Goal: Task Accomplishment & Management: Manage account settings

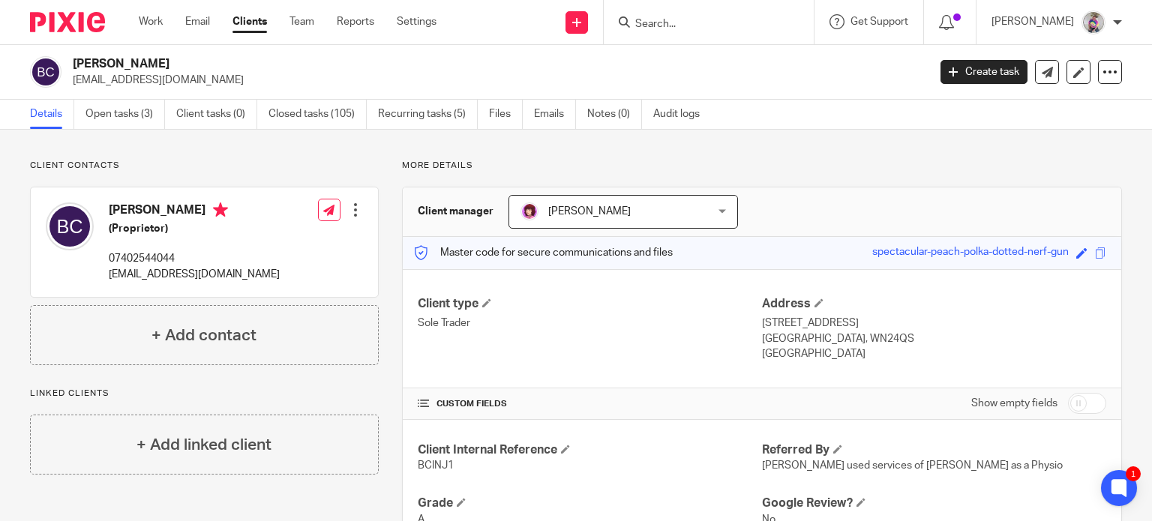
scroll to position [33, 0]
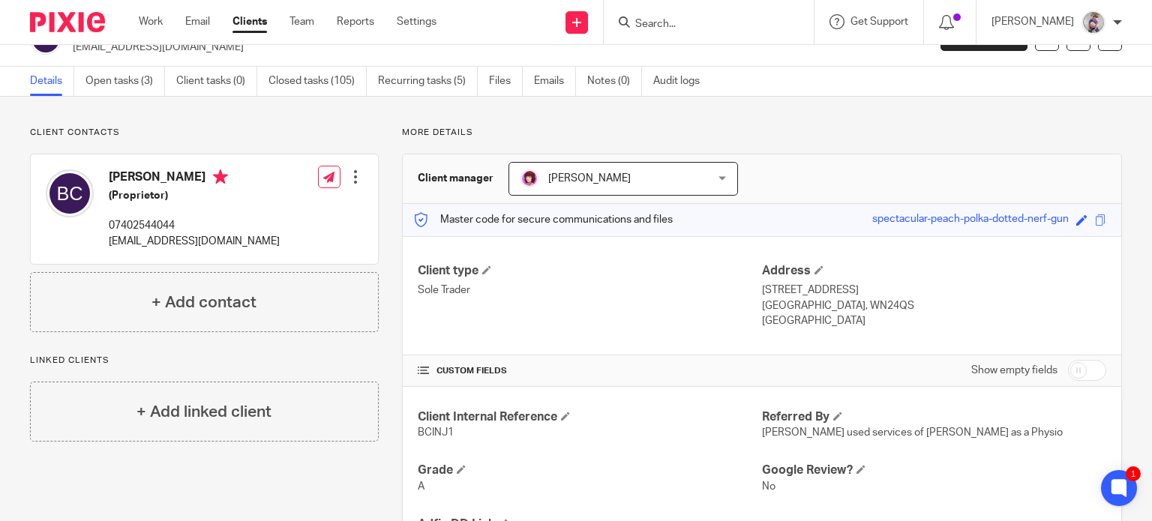
click at [701, 23] on input "Search" at bounding box center [701, 25] width 135 height 14
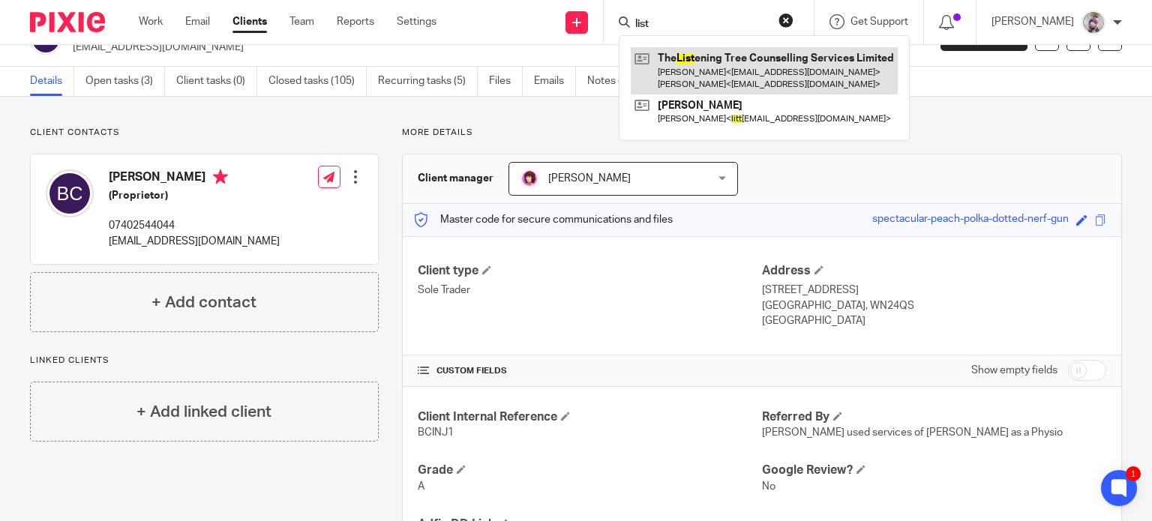
type input "list"
click at [720, 76] on link at bounding box center [764, 70] width 267 height 47
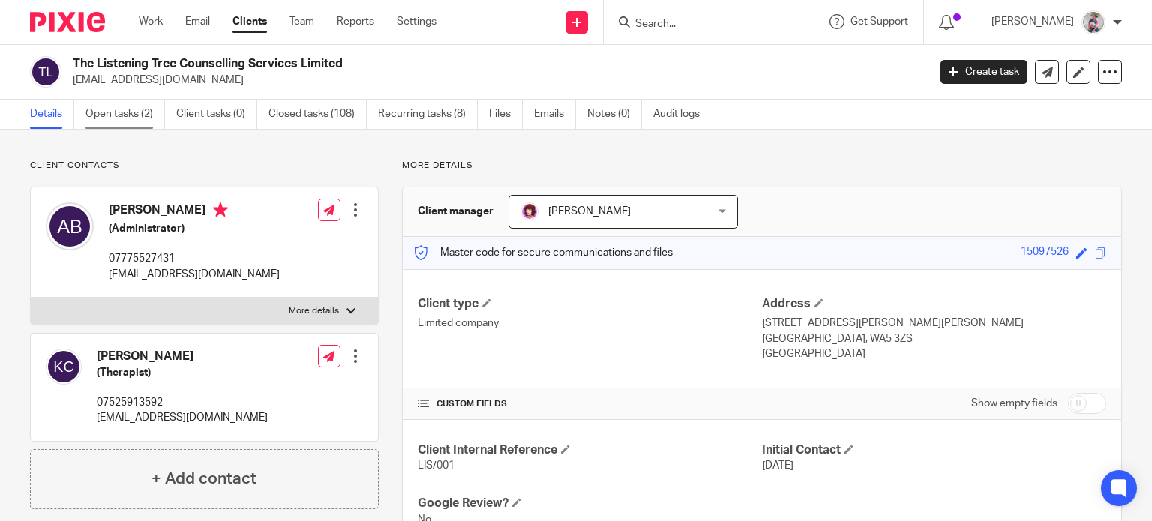
click at [124, 111] on link "Open tasks (2)" at bounding box center [126, 114] width 80 height 29
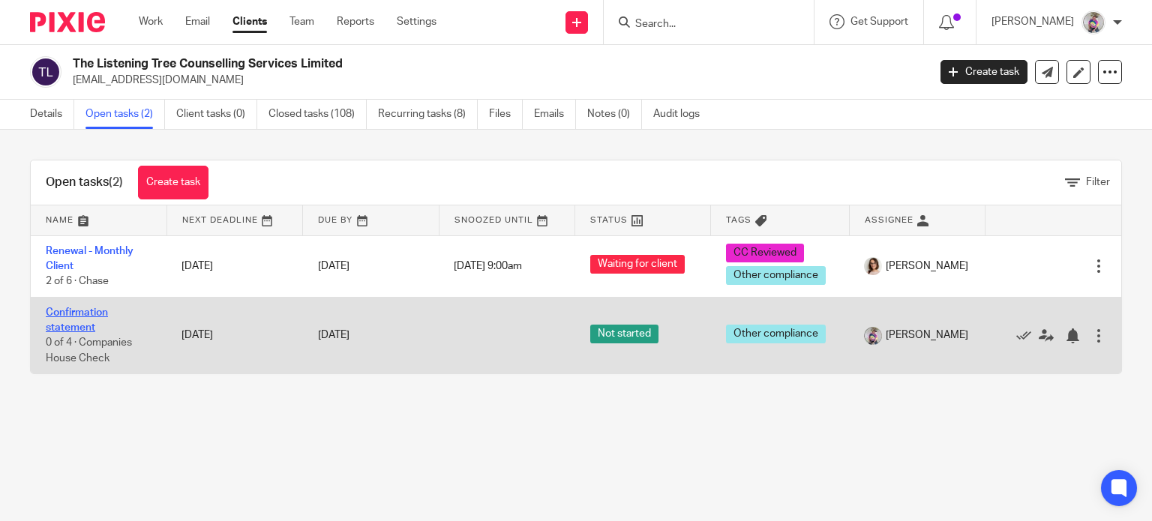
click at [86, 311] on link "Confirmation statement" at bounding box center [77, 321] width 62 height 26
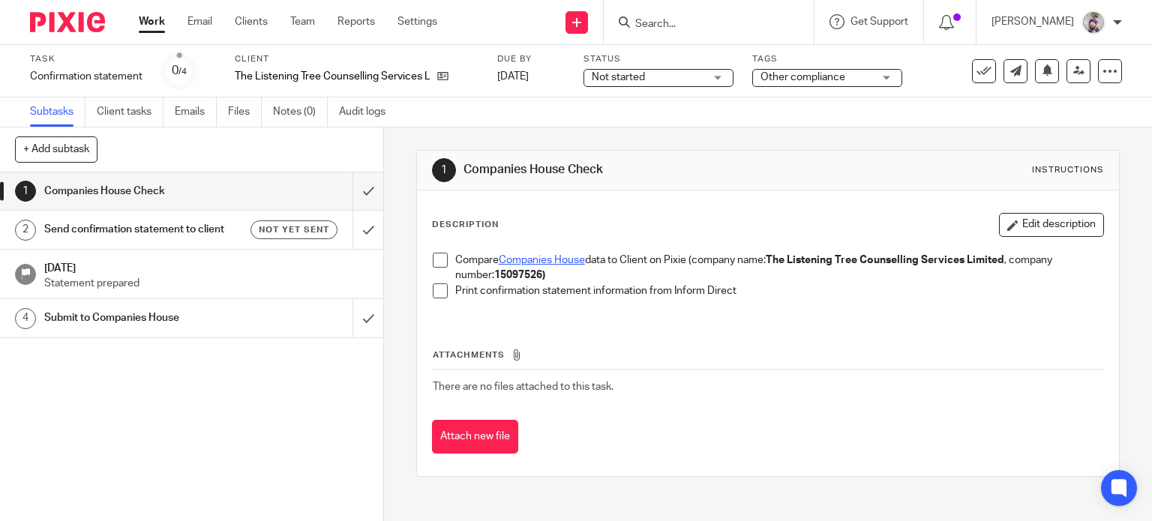
click at [536, 260] on link "Companies House" at bounding box center [542, 260] width 86 height 11
click at [518, 274] on strong "15097526)" at bounding box center [519, 275] width 51 height 11
copy strong "15097526"
click at [439, 263] on span at bounding box center [440, 260] width 15 height 15
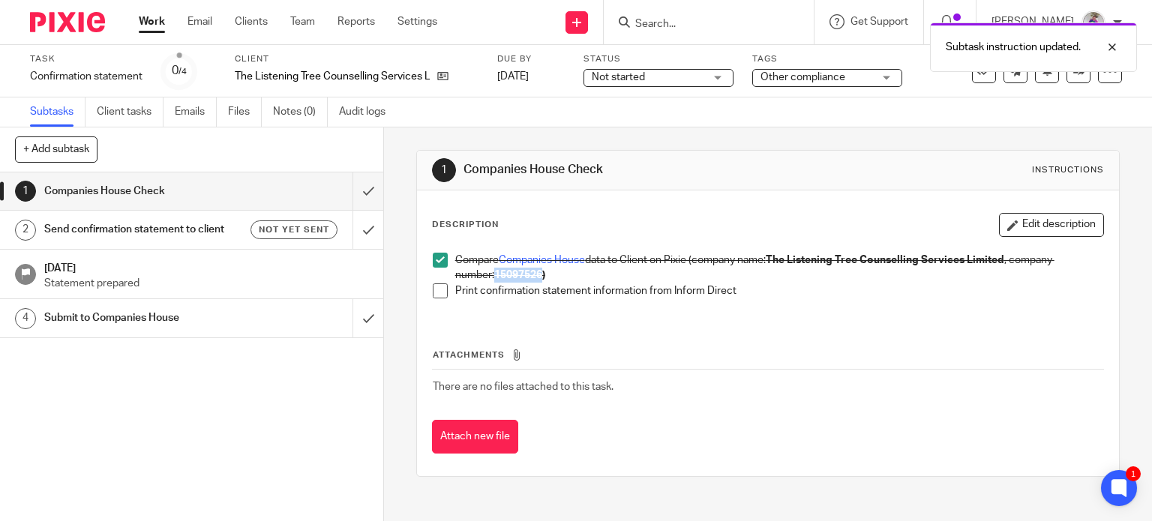
click at [434, 285] on span at bounding box center [440, 291] width 15 height 15
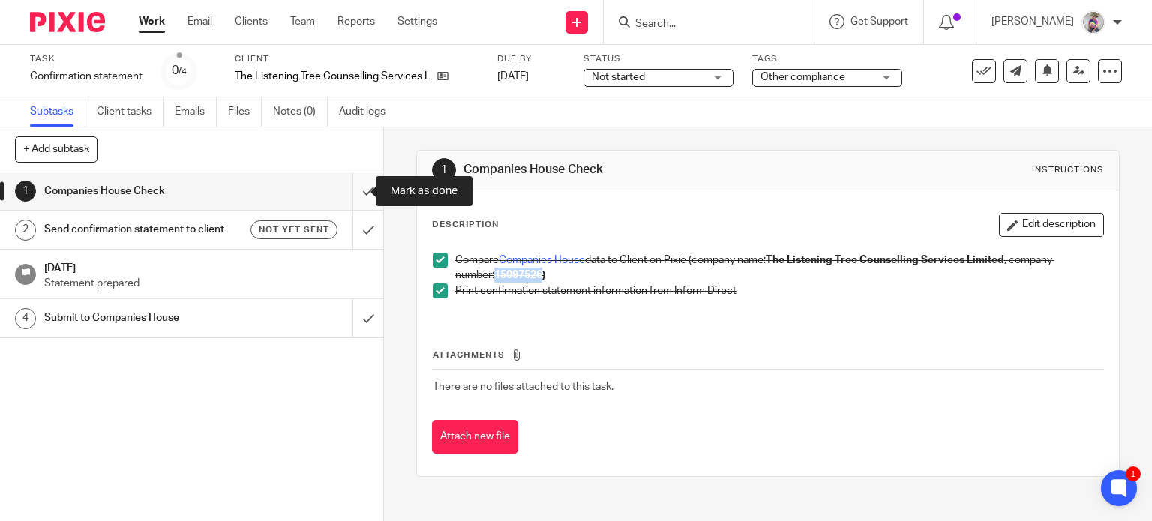
click at [350, 191] on input "submit" at bounding box center [191, 192] width 383 height 38
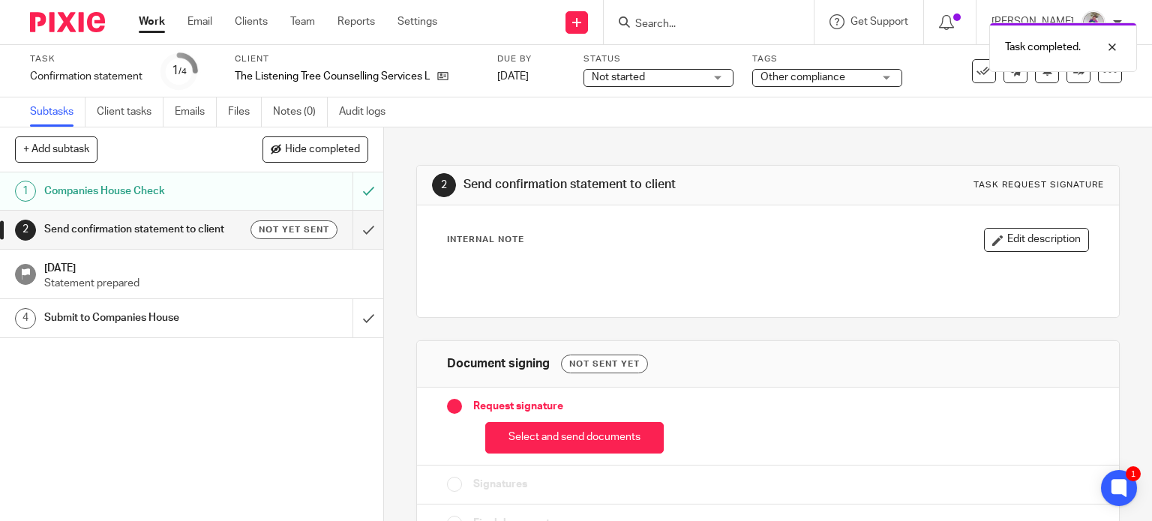
scroll to position [36, 0]
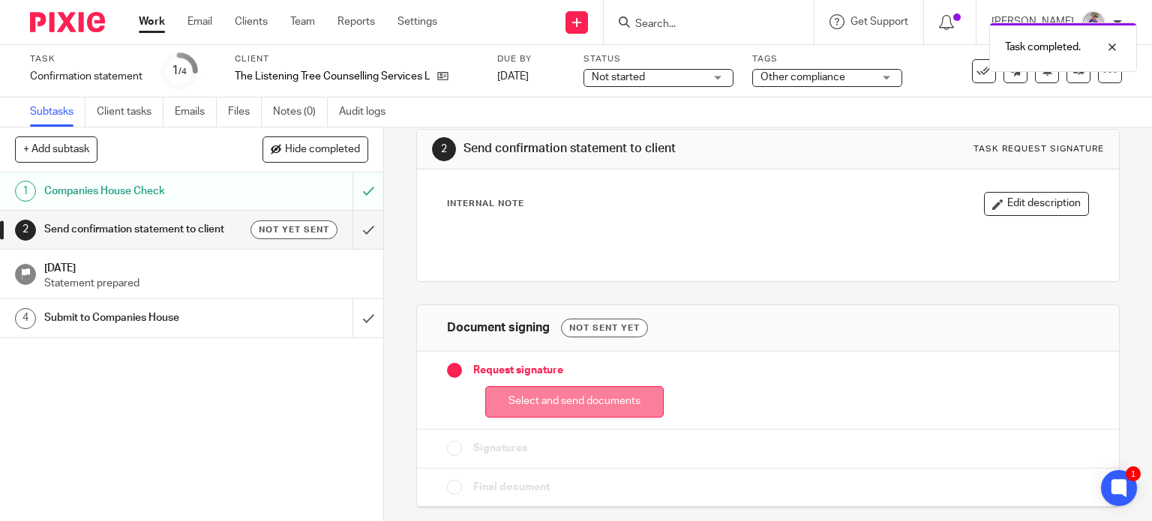
click at [558, 403] on button "Select and send documents" at bounding box center [574, 402] width 179 height 32
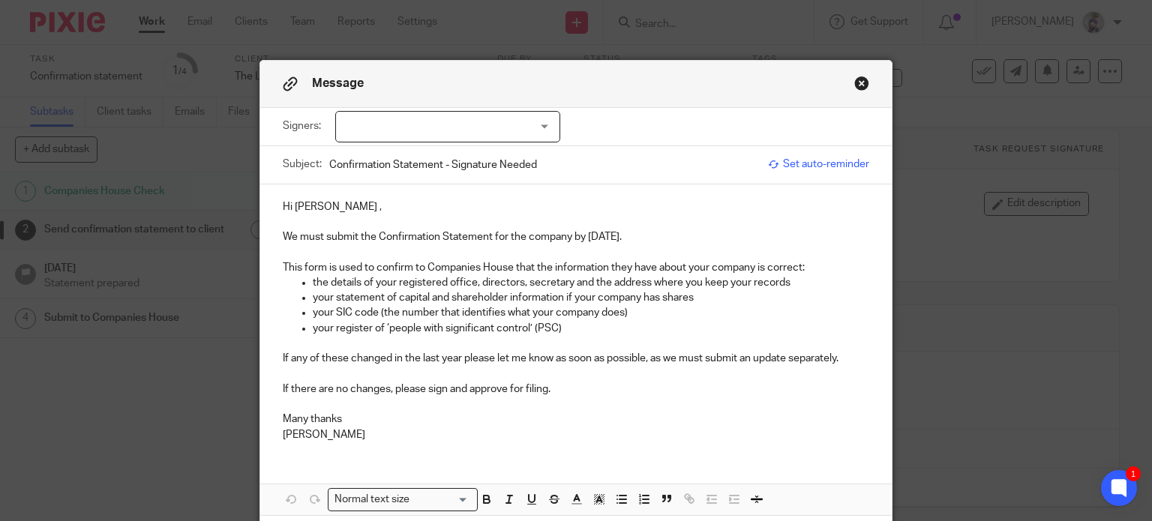
click at [482, 122] on div at bounding box center [447, 127] width 225 height 32
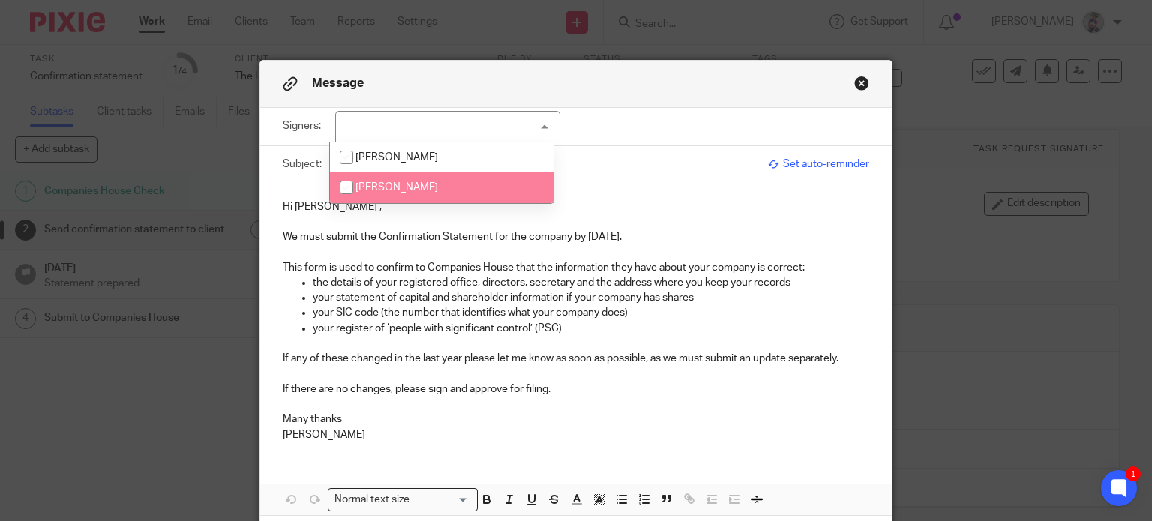
click at [345, 188] on input "checkbox" at bounding box center [346, 187] width 29 height 29
checkbox input "true"
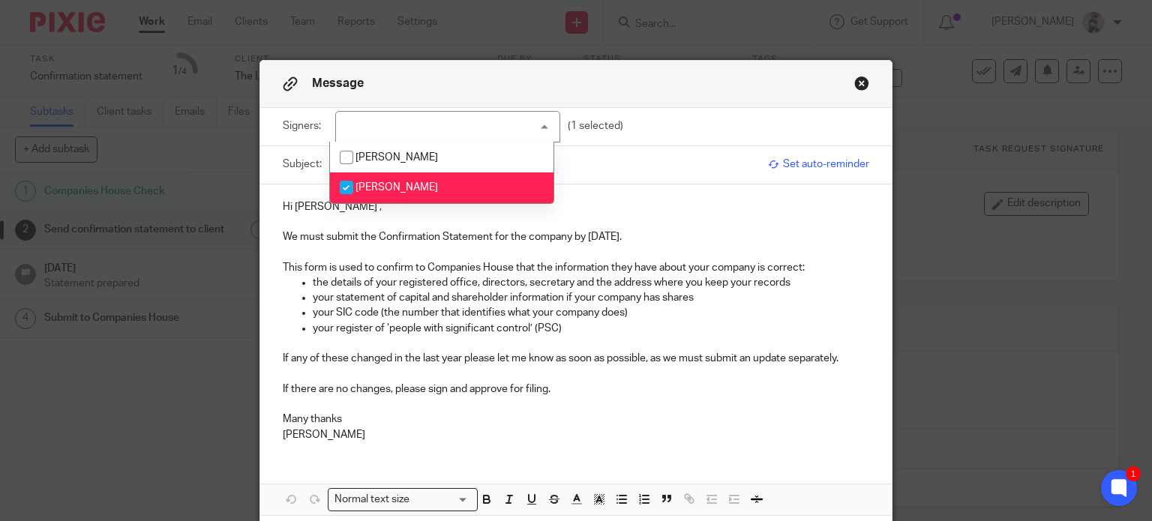
click at [643, 200] on p "Hi [PERSON_NAME] ," at bounding box center [576, 207] width 587 height 15
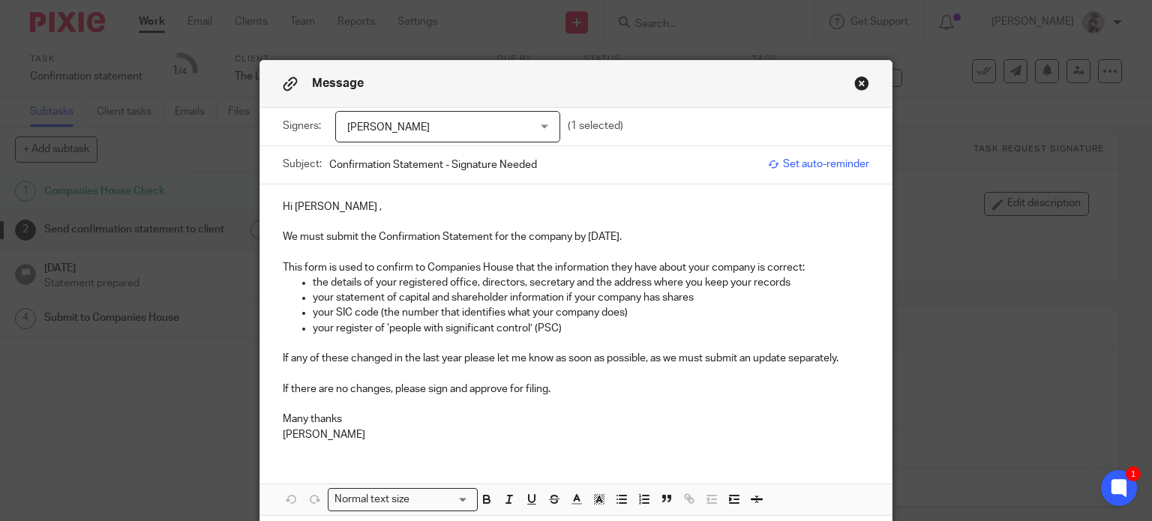
click at [479, 131] on span "Amanda Jayne Burke" at bounding box center [432, 128] width 170 height 32
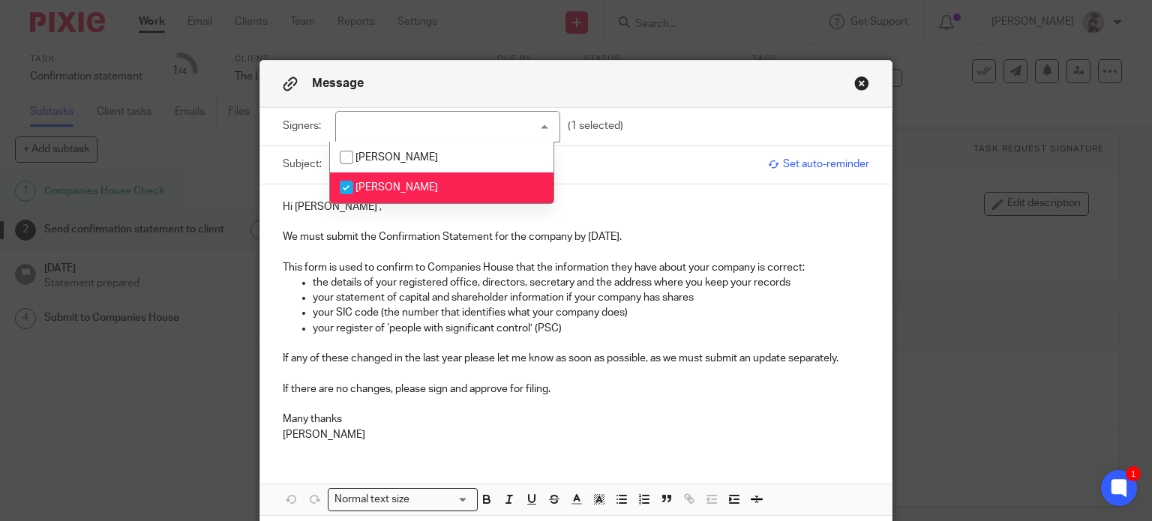
click at [645, 209] on p "Hi Mandy ," at bounding box center [576, 207] width 587 height 15
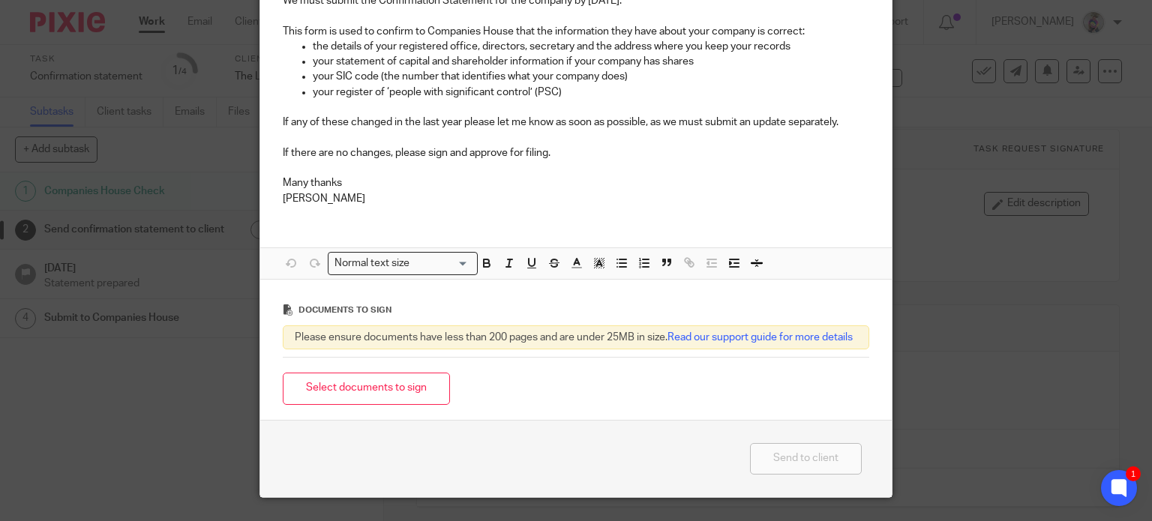
scroll to position [237, 0]
click at [366, 404] on button "Select documents to sign" at bounding box center [366, 388] width 167 height 32
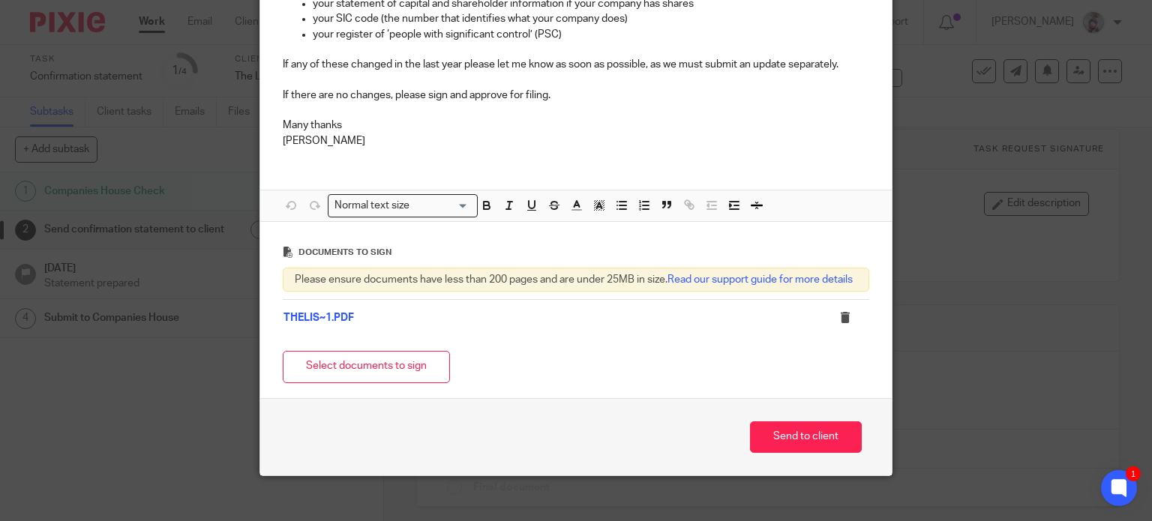
scroll to position [322, 0]
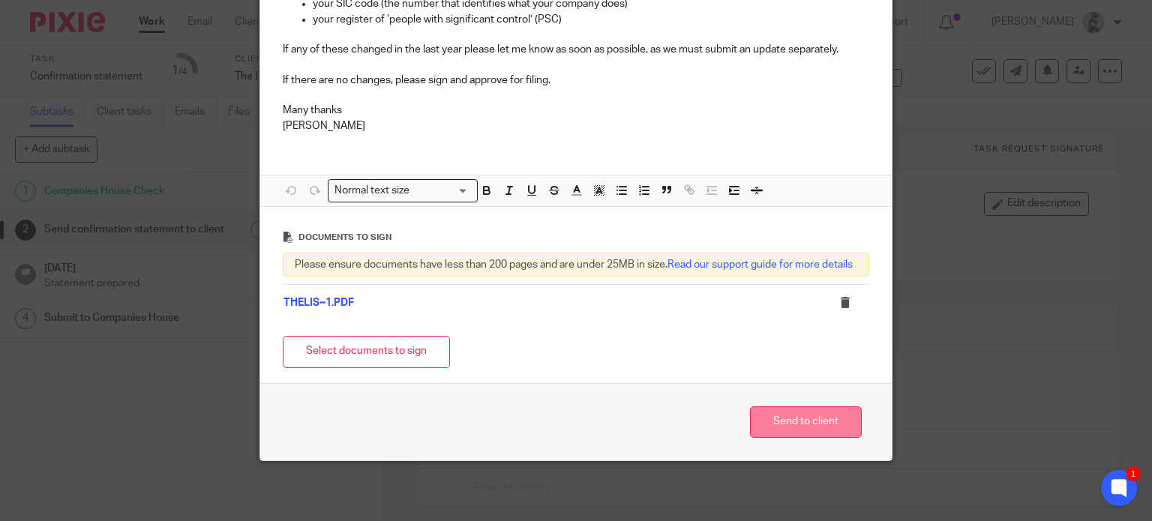
click at [808, 420] on button "Send to client" at bounding box center [806, 423] width 112 height 32
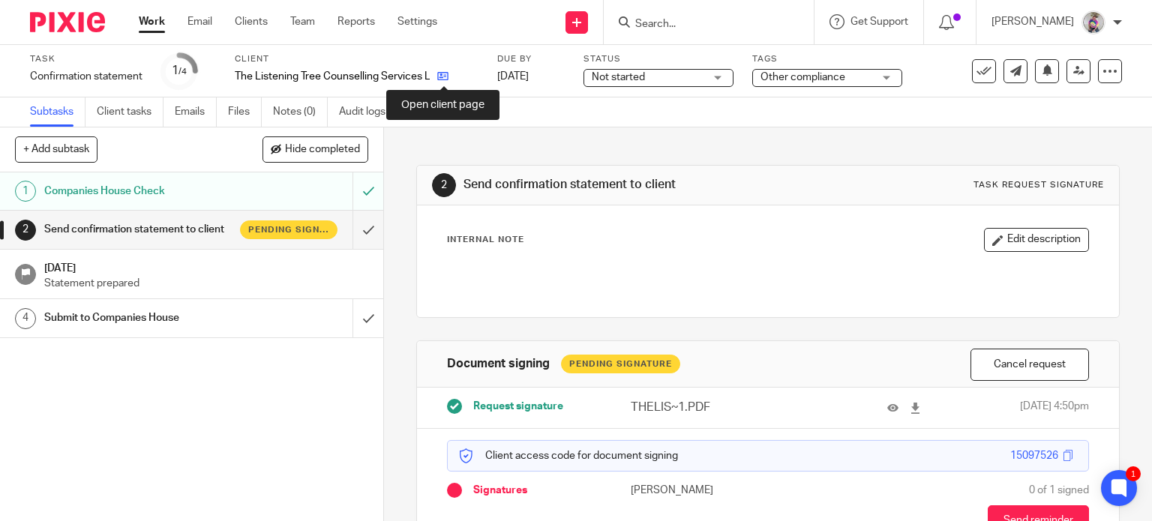
click at [440, 80] on icon at bounding box center [442, 76] width 11 height 11
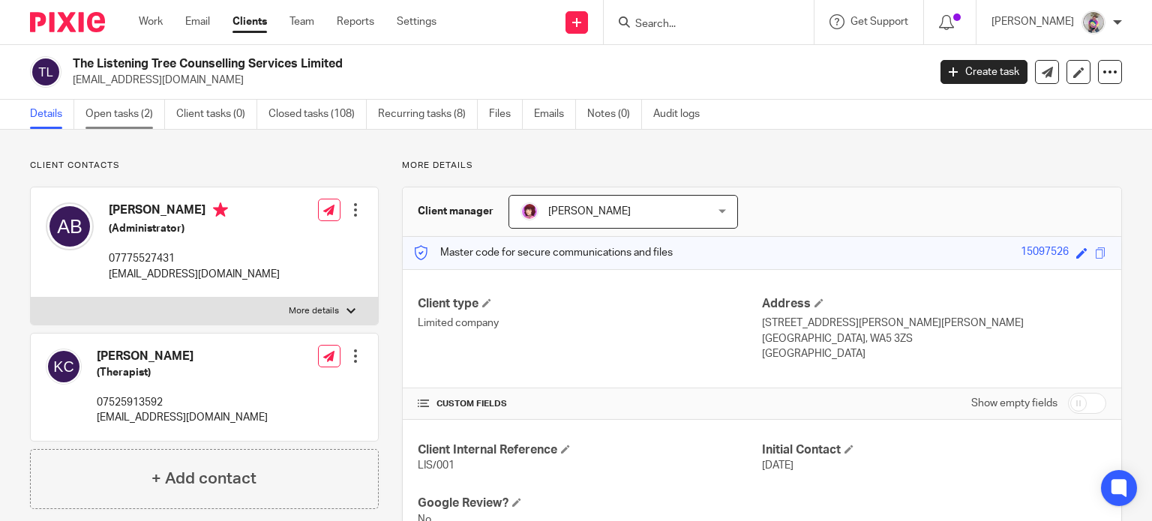
click at [128, 107] on link "Open tasks (2)" at bounding box center [126, 114] width 80 height 29
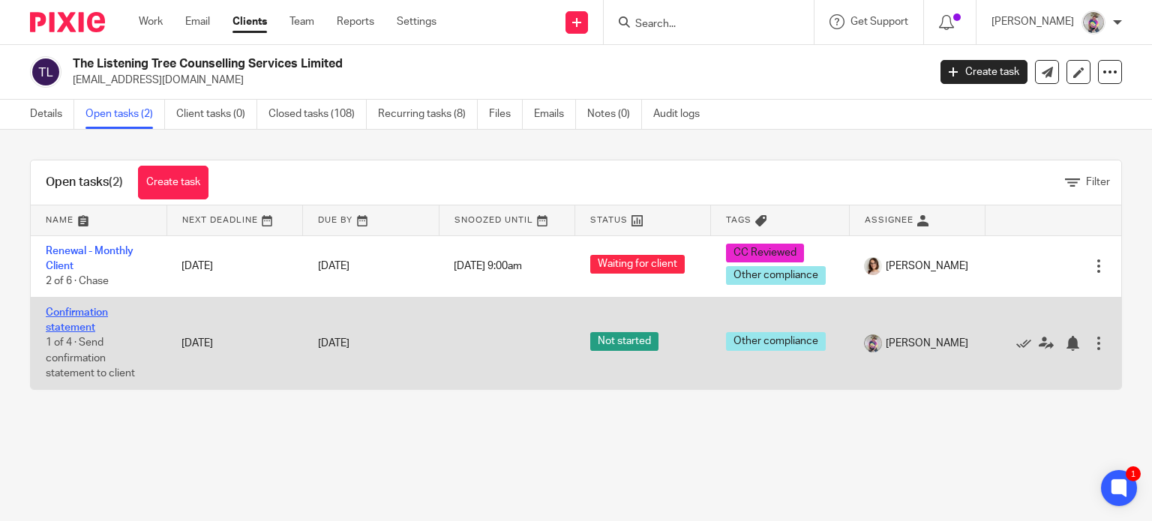
click at [77, 311] on link "Confirmation statement" at bounding box center [77, 321] width 62 height 26
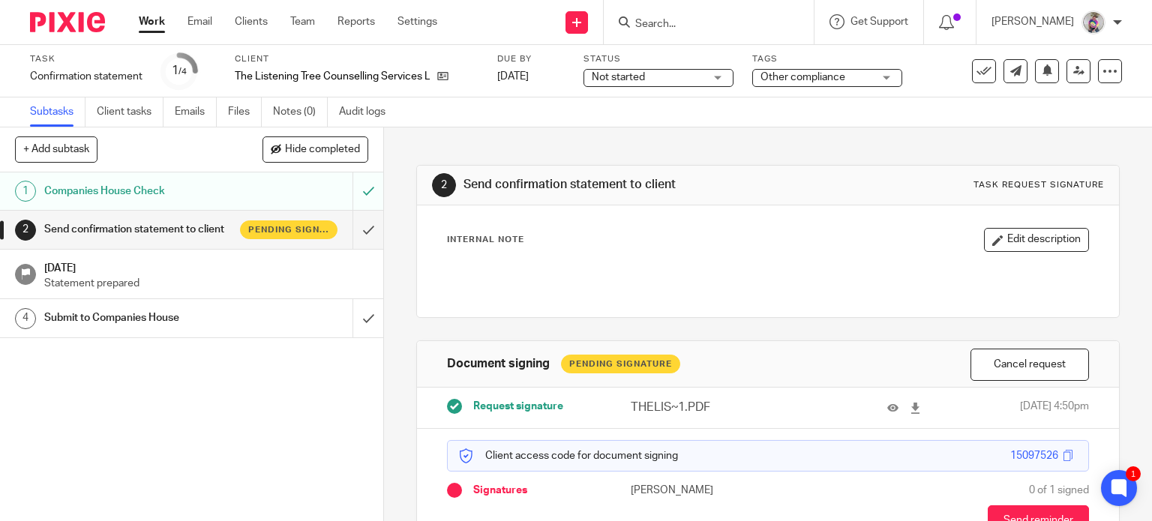
click at [718, 20] on input "Search" at bounding box center [701, 25] width 135 height 14
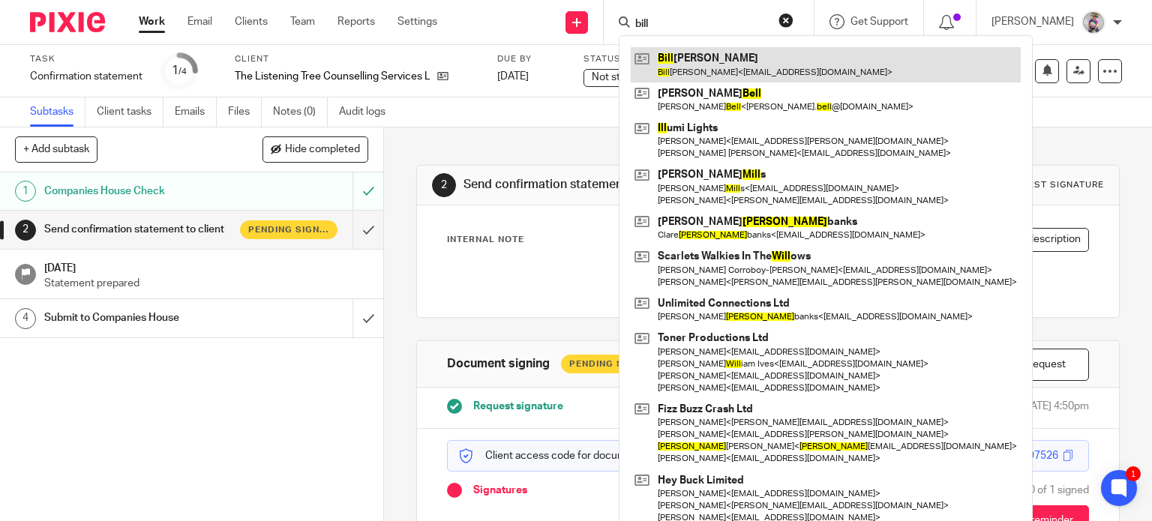
type input "bill"
click at [710, 62] on link at bounding box center [826, 64] width 390 height 35
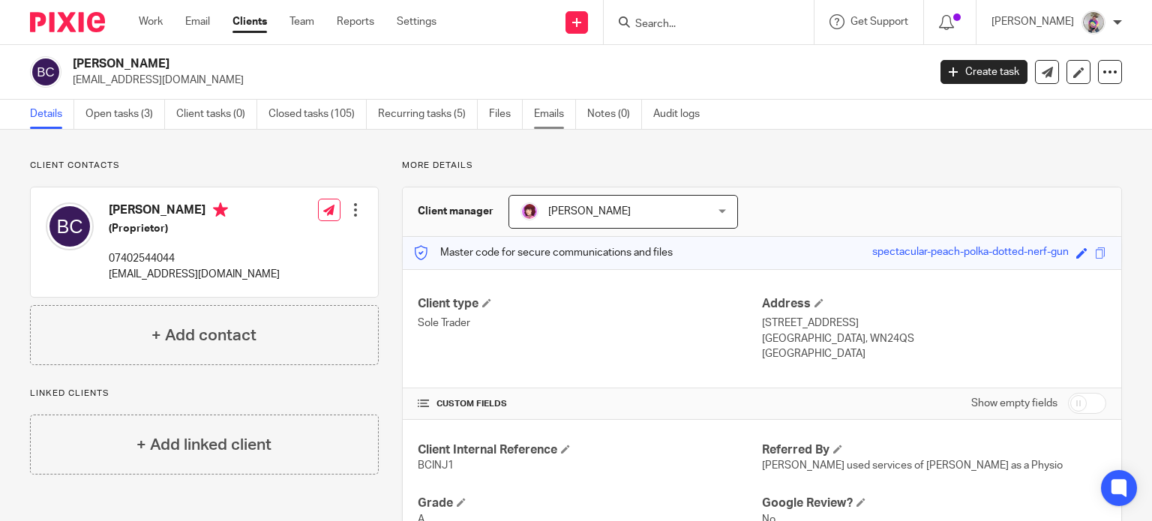
click at [549, 116] on link "Emails" at bounding box center [555, 114] width 42 height 29
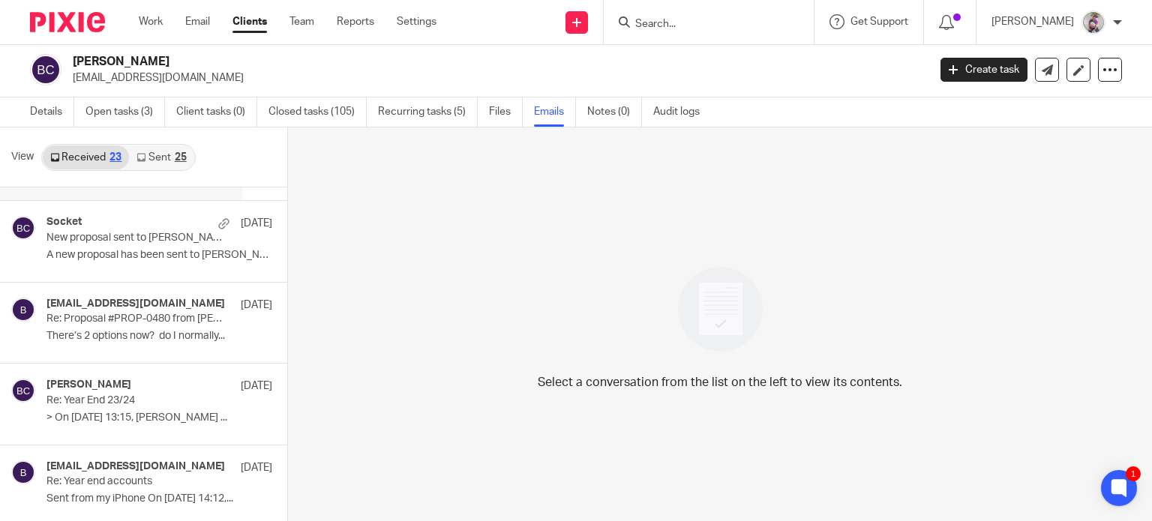
scroll to position [311, 0]
click at [85, 409] on div "Billie-Jo Cooper 18 Dec Re: Year End 23/24 > On 8 May 2024, at 13:15, Andrea Dy…" at bounding box center [137, 404] width 181 height 50
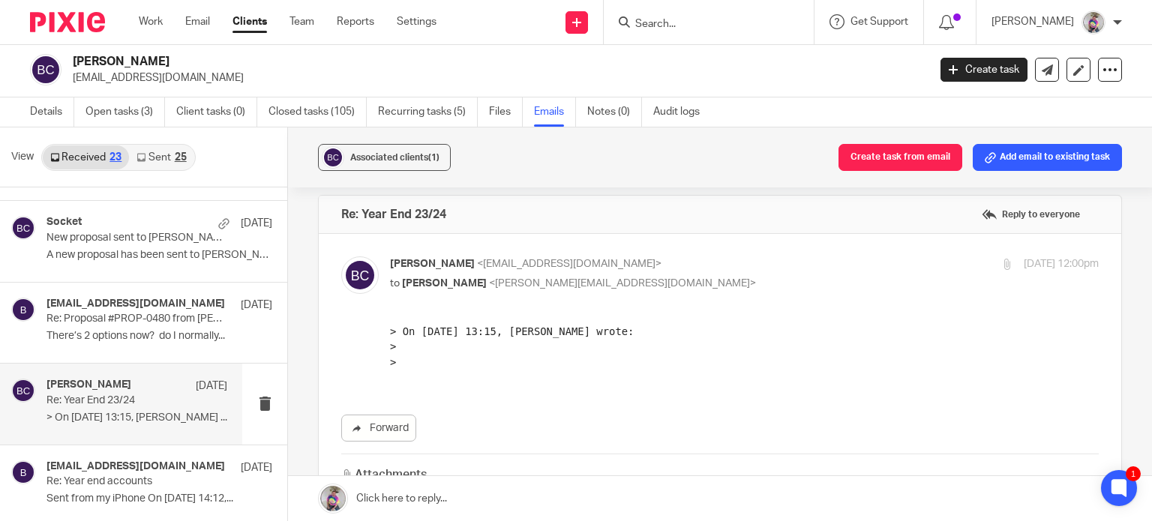
scroll to position [9, 0]
click at [123, 330] on p "There’s 2 options now? do I normally..." at bounding box center [137, 336] width 181 height 13
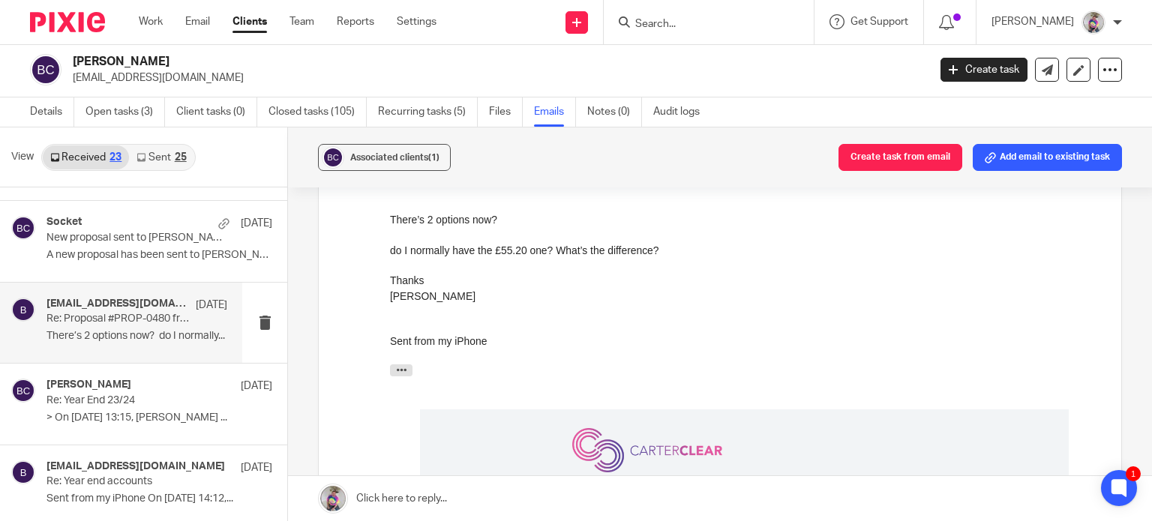
scroll to position [152, 0]
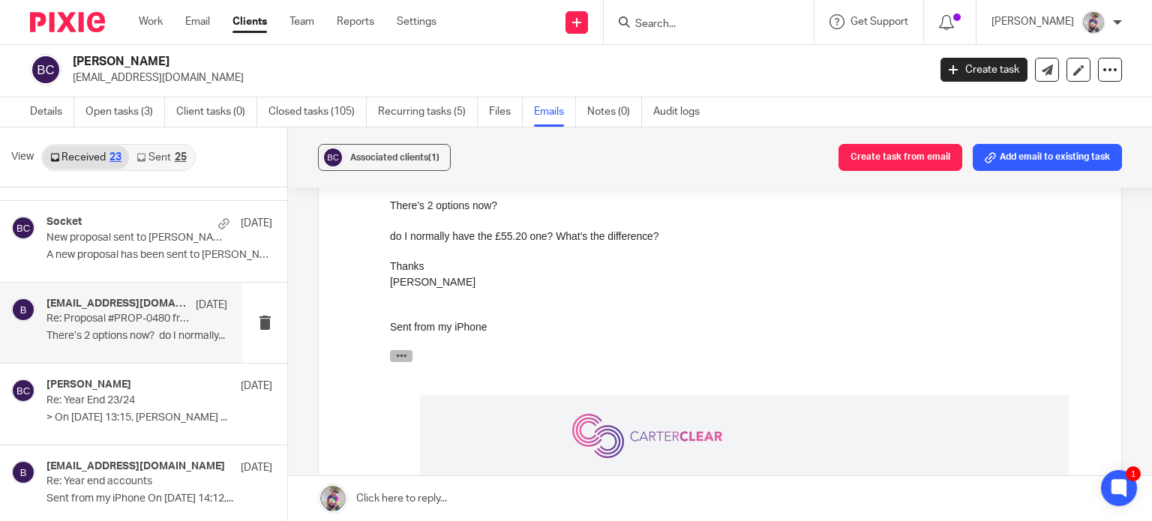
click at [407, 353] on icon "button" at bounding box center [401, 355] width 11 height 11
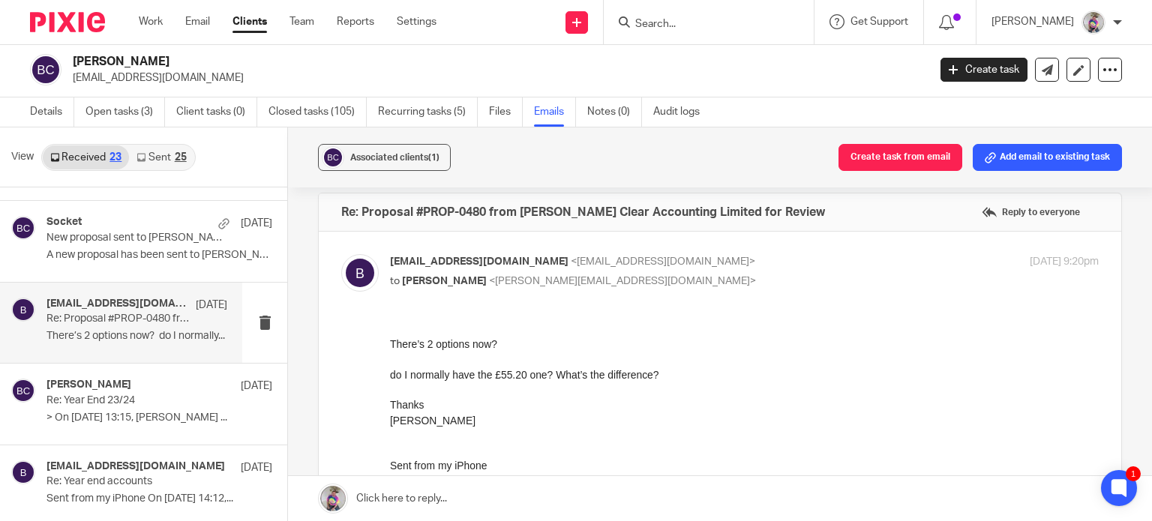
scroll to position [0, 0]
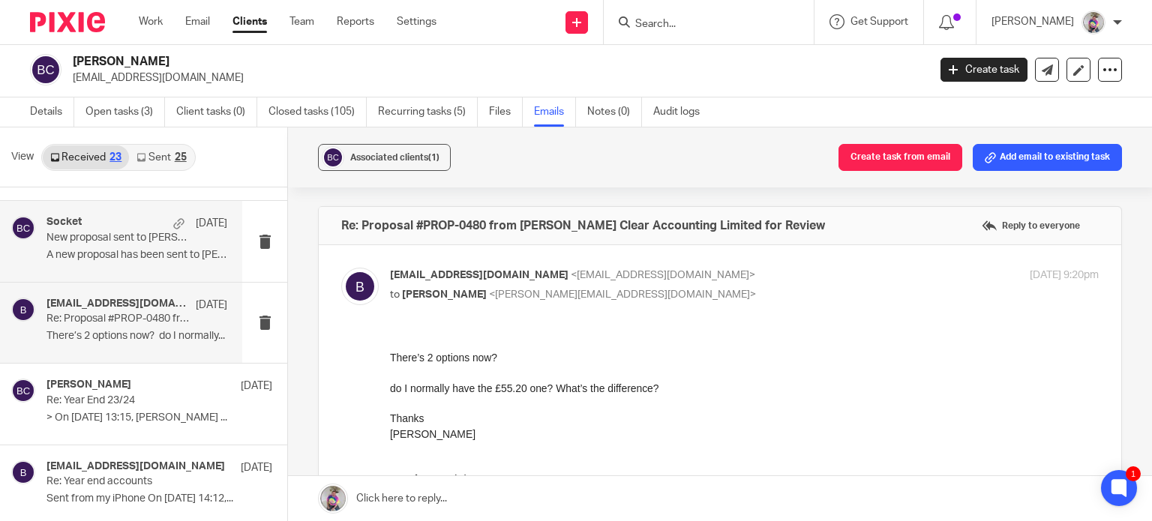
click at [107, 258] on p "A new proposal has been sent to Billie Cooper ..." at bounding box center [137, 255] width 181 height 13
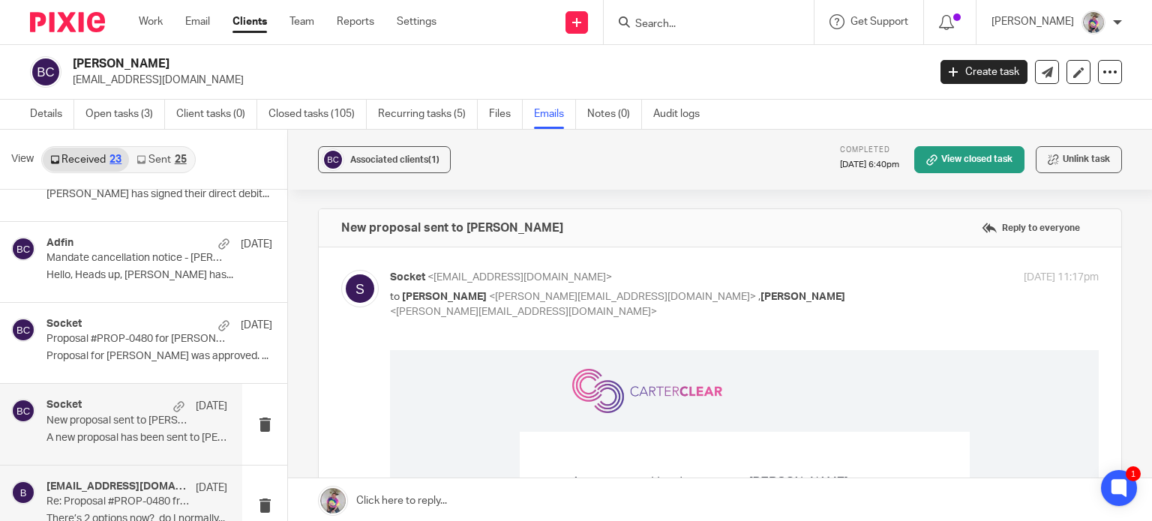
scroll to position [129, 0]
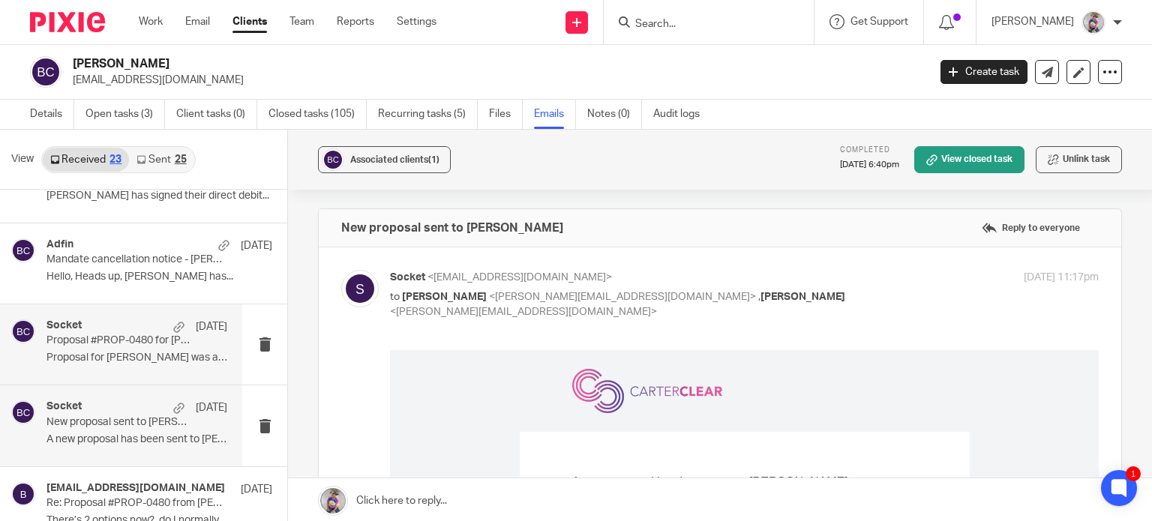
click at [97, 347] on div "Socket 5 Apr Proposal #PROP-0480 for Billie Cooper was approved! Proposal for B…" at bounding box center [137, 345] width 181 height 50
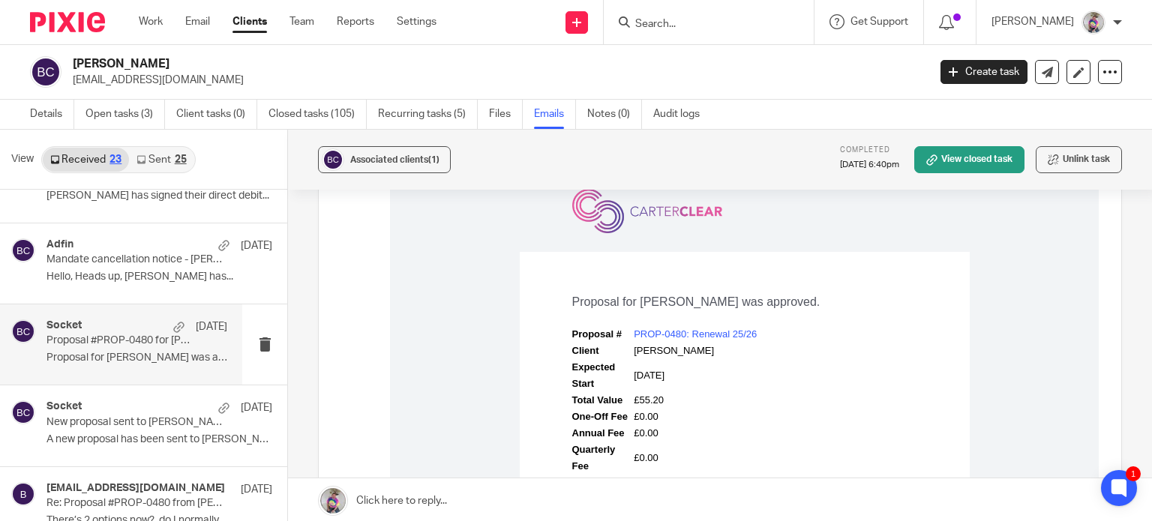
scroll to position [0, 0]
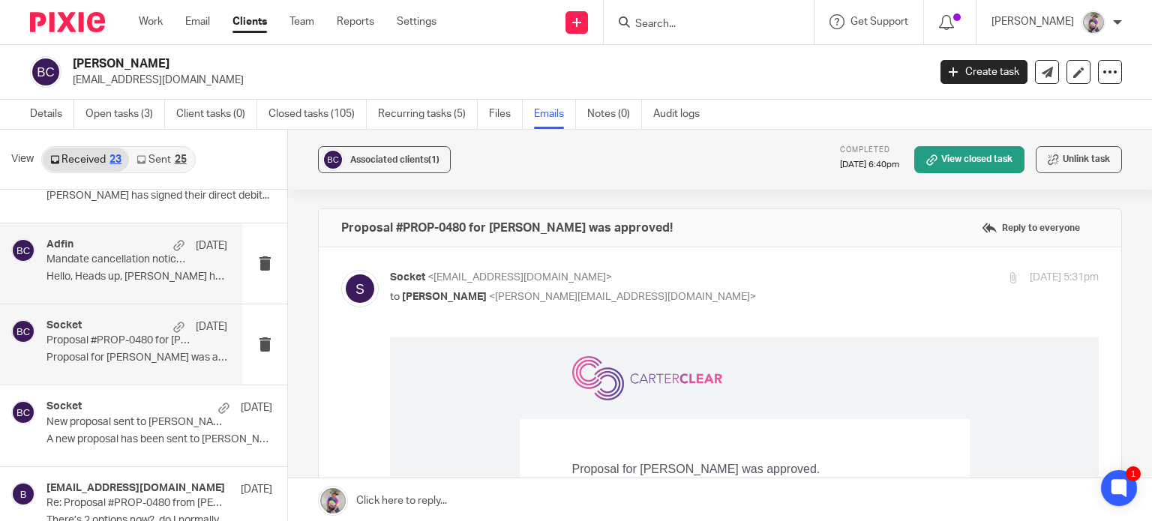
click at [85, 274] on p "Hello, Heads up, Billie Cooper has..." at bounding box center [137, 277] width 181 height 13
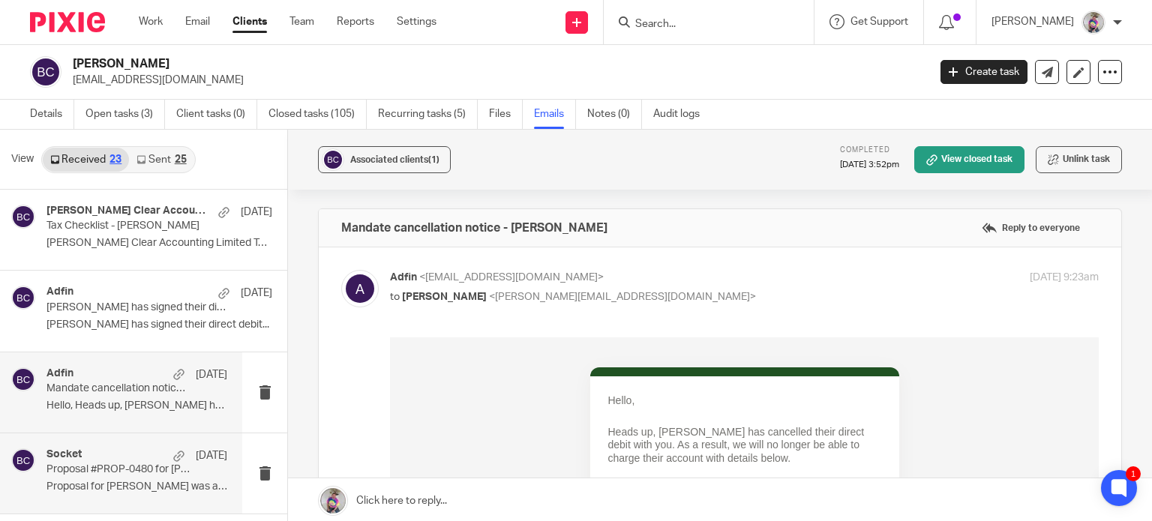
click at [93, 313] on p "Billie Cooper has signed their direct debit mandate" at bounding box center [137, 308] width 181 height 13
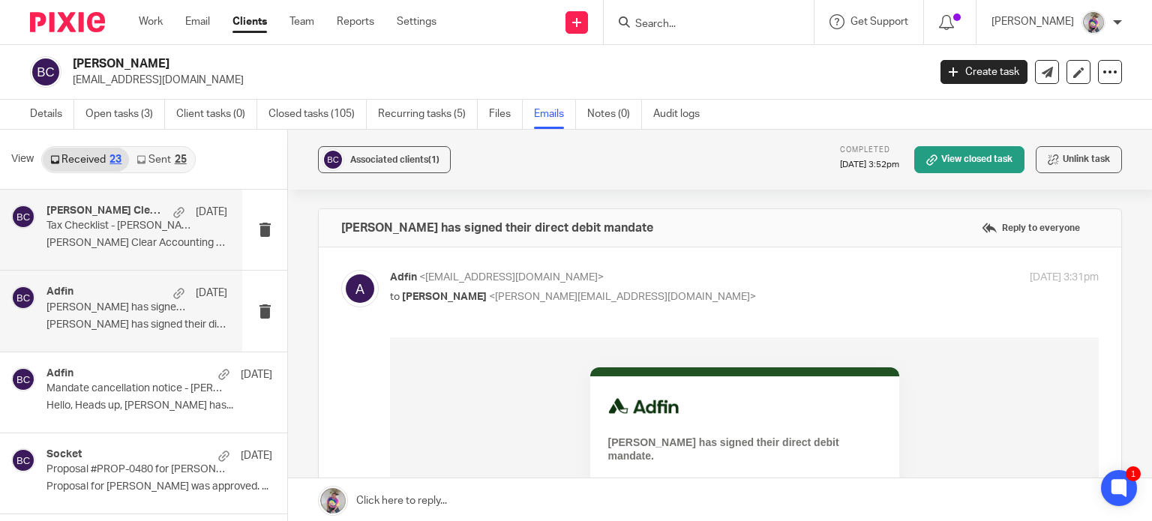
click at [94, 233] on div "Carter Clear Accounting Limited 23 Jul Tax Checklist - Billie-jo Cooper Carter …" at bounding box center [137, 230] width 181 height 50
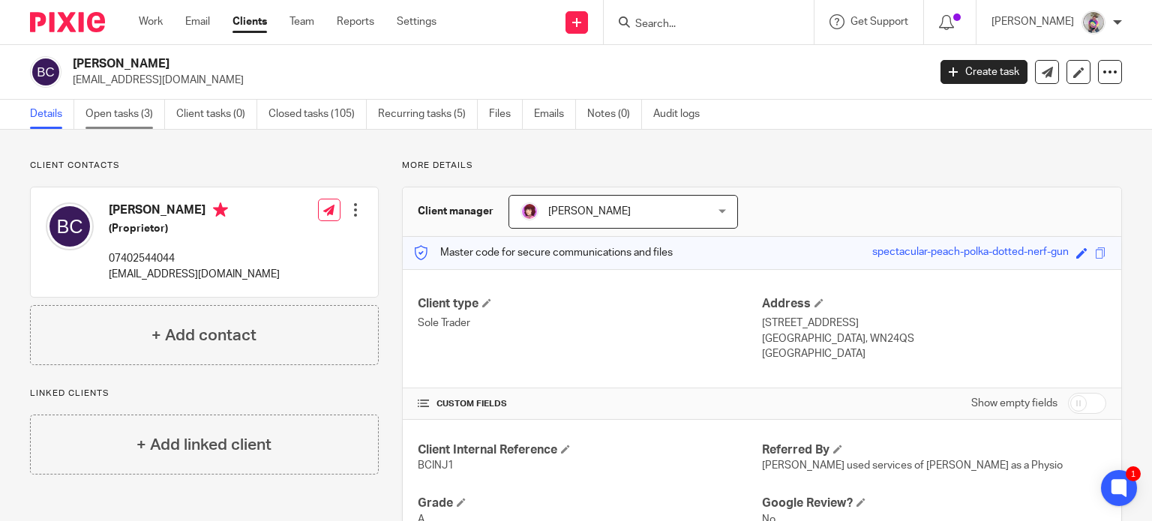
click at [125, 116] on link "Open tasks (3)" at bounding box center [126, 114] width 80 height 29
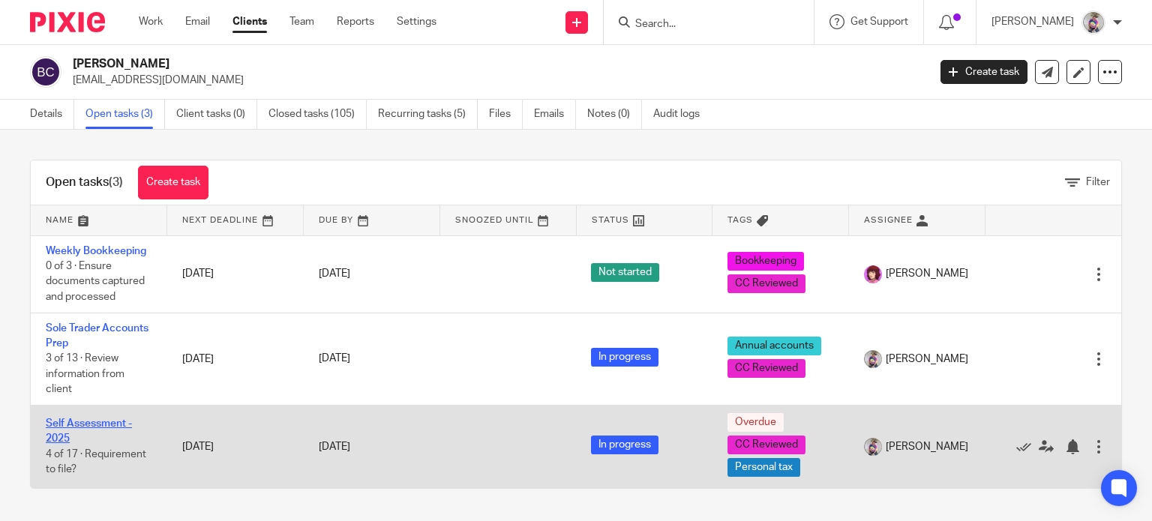
click at [88, 428] on link "Self Assessment - 2025" at bounding box center [89, 432] width 86 height 26
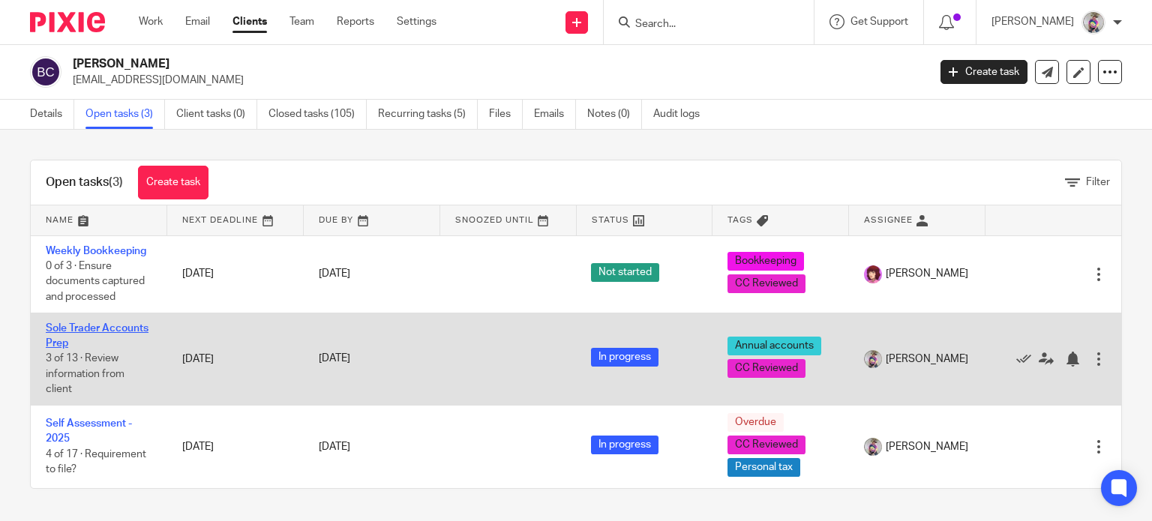
click at [87, 329] on link "Sole Trader Accounts Prep" at bounding box center [97, 336] width 103 height 26
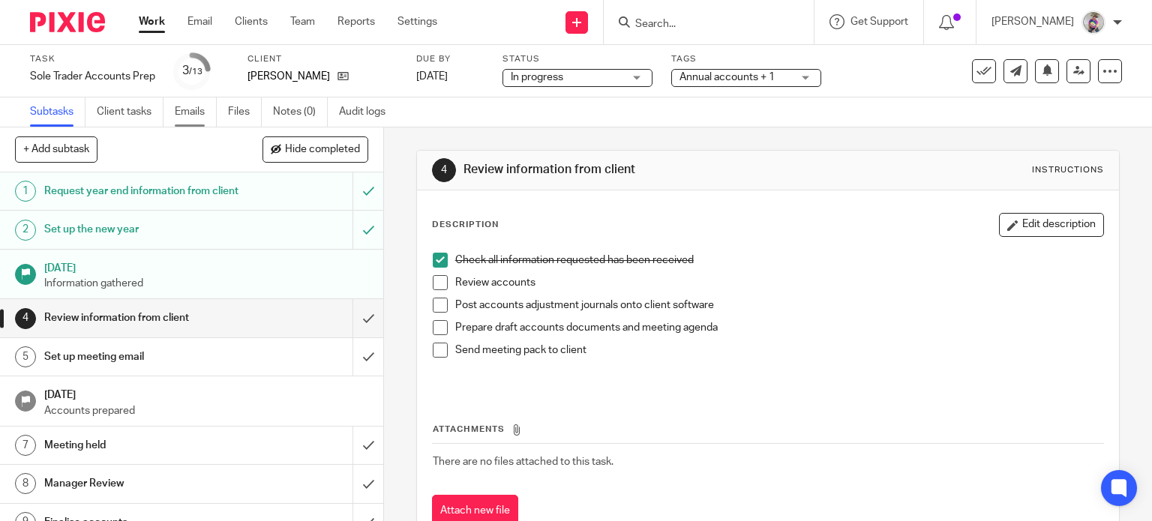
click at [201, 110] on link "Emails" at bounding box center [196, 112] width 42 height 29
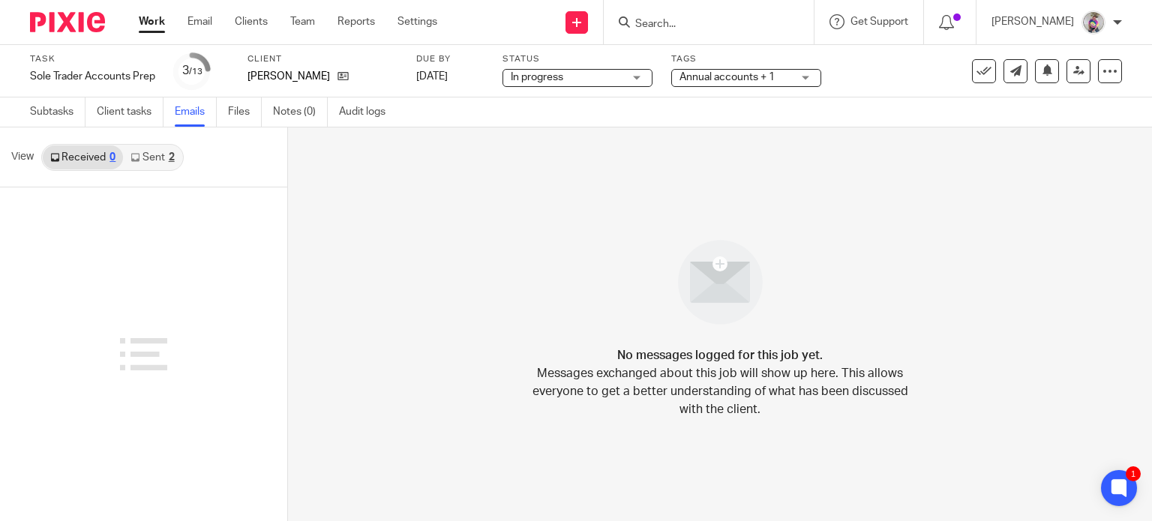
click at [141, 158] on link "Sent 2" at bounding box center [152, 158] width 59 height 24
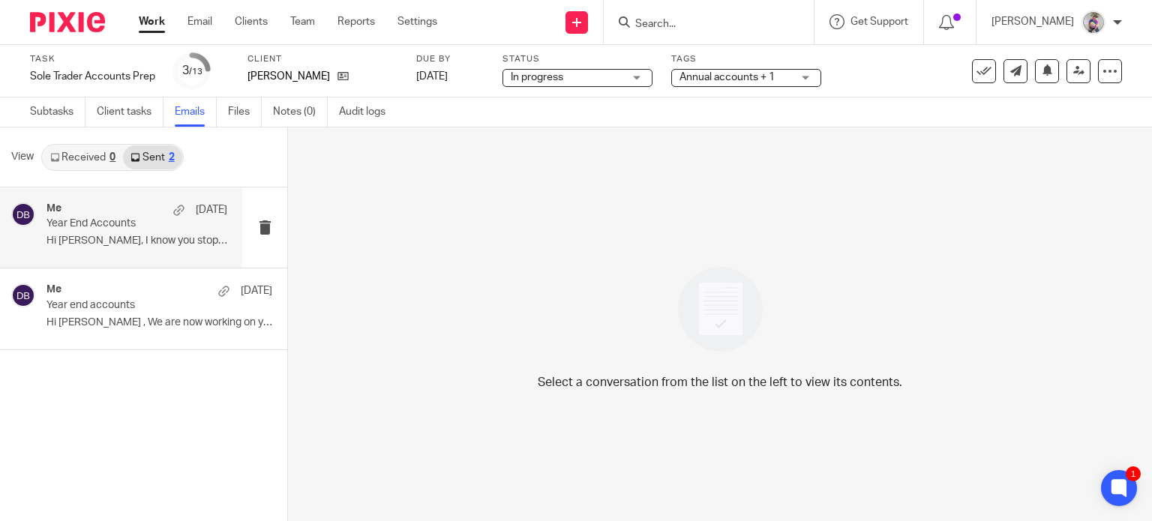
click at [121, 236] on p "Hi [PERSON_NAME], I know you stopped using your..." at bounding box center [137, 241] width 181 height 13
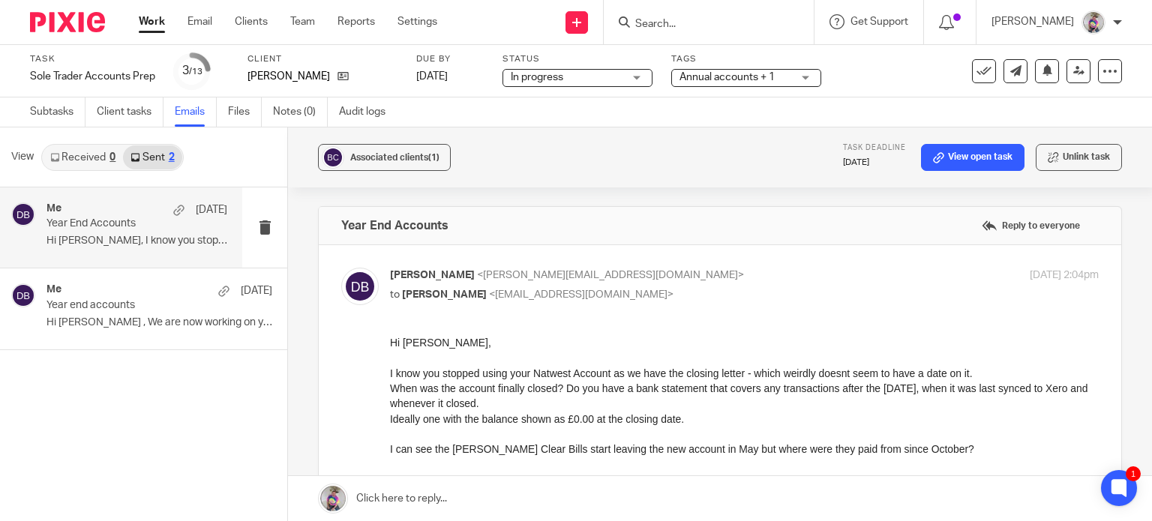
click at [732, 18] on input "Search" at bounding box center [701, 25] width 135 height 14
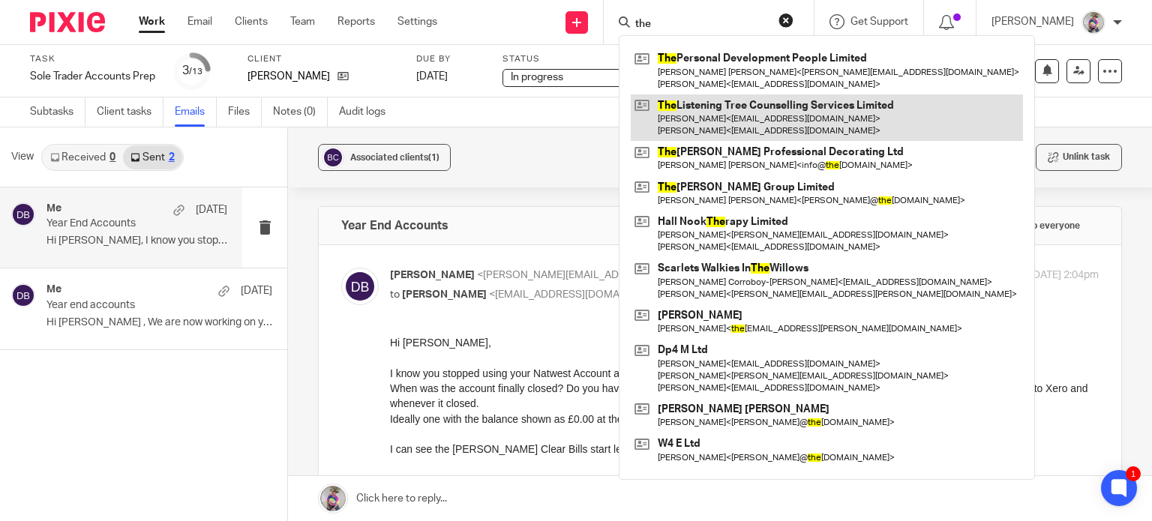
type input "the"
click at [730, 107] on link at bounding box center [827, 118] width 392 height 47
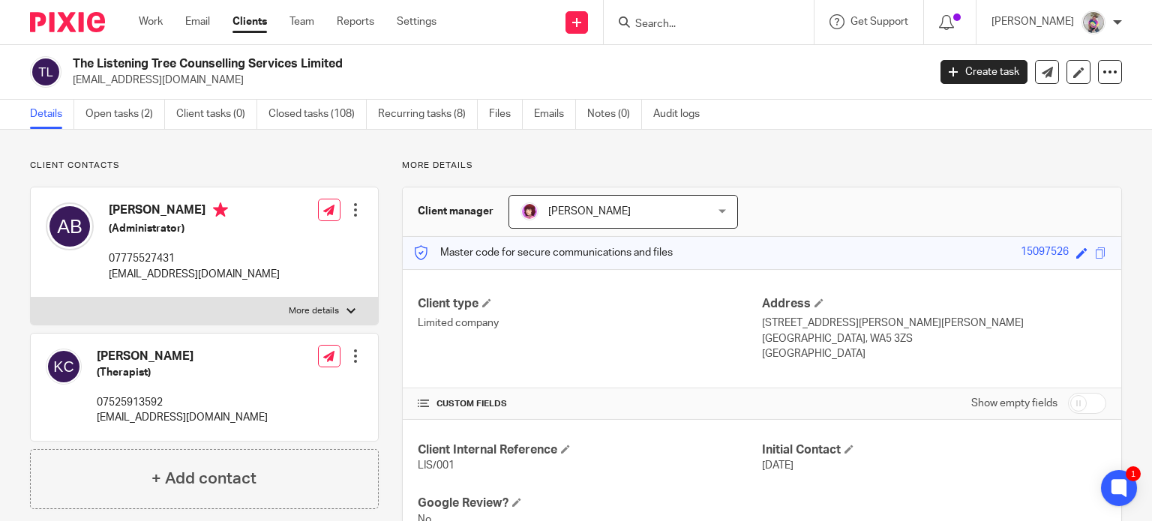
click at [1022, 254] on div "15097526" at bounding box center [1045, 253] width 48 height 17
copy div "15097526"
click at [116, 119] on link "Open tasks (2)" at bounding box center [126, 114] width 80 height 29
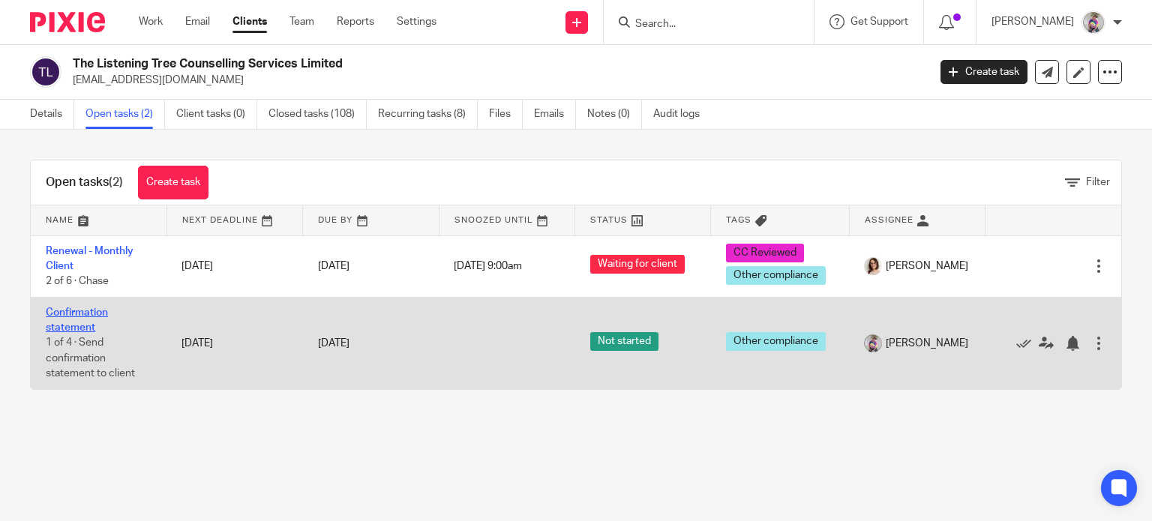
click at [83, 316] on link "Confirmation statement" at bounding box center [77, 321] width 62 height 26
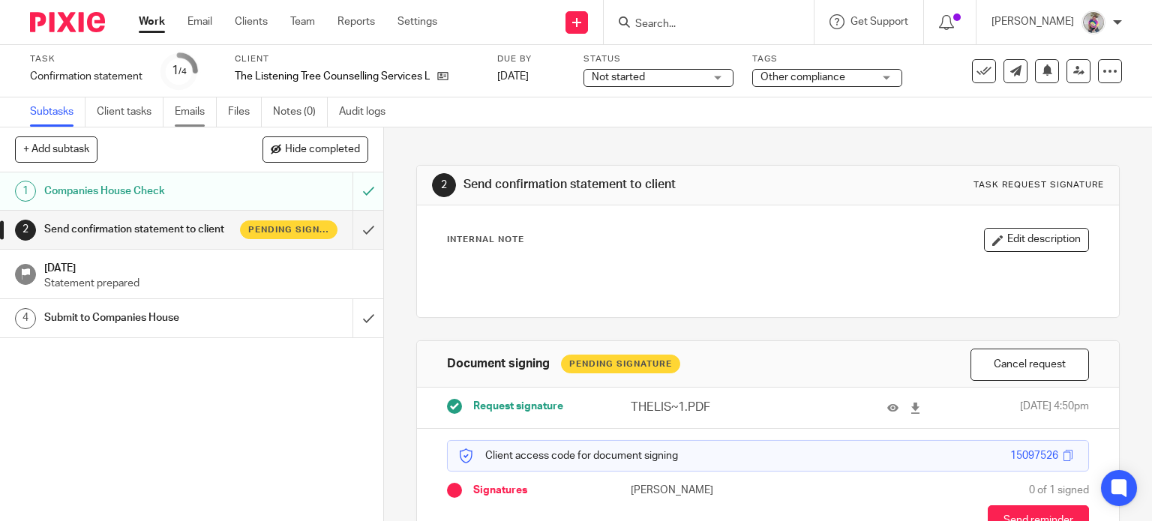
click at [207, 116] on link "Emails" at bounding box center [196, 112] width 42 height 29
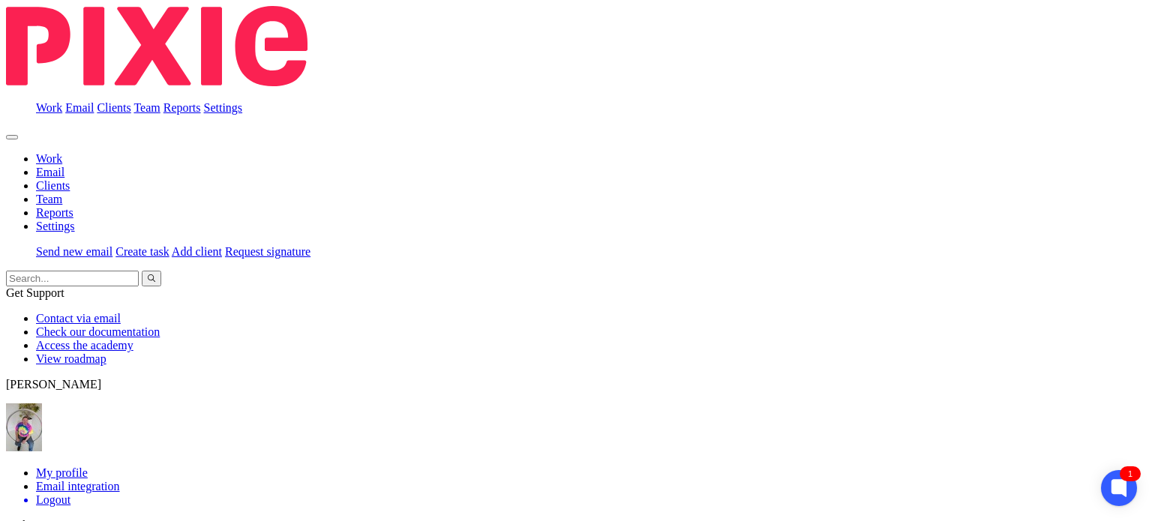
click at [139, 271] on input "Search" at bounding box center [72, 279] width 133 height 16
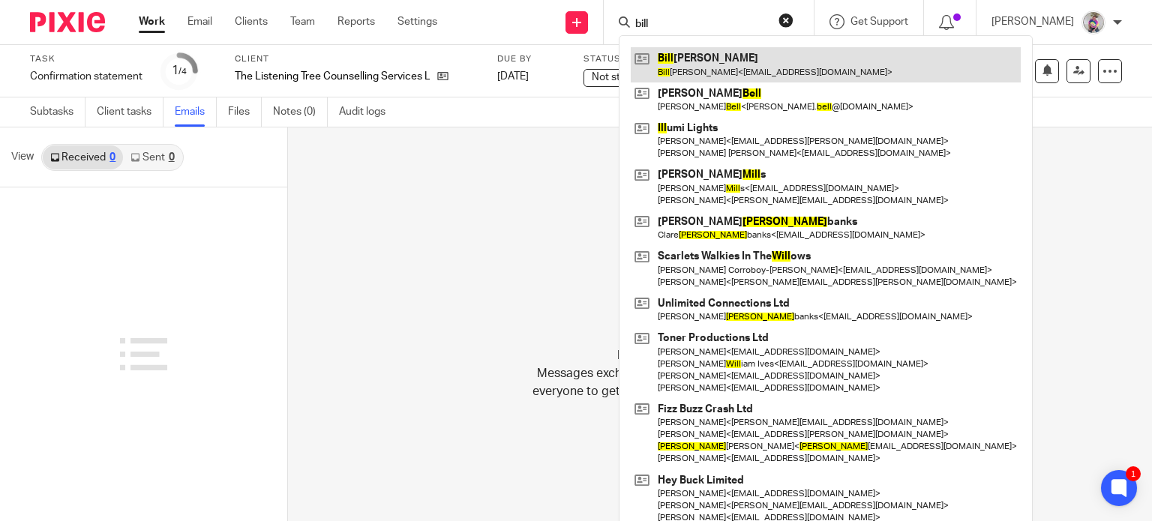
type input "bill"
click at [698, 63] on link at bounding box center [826, 64] width 390 height 35
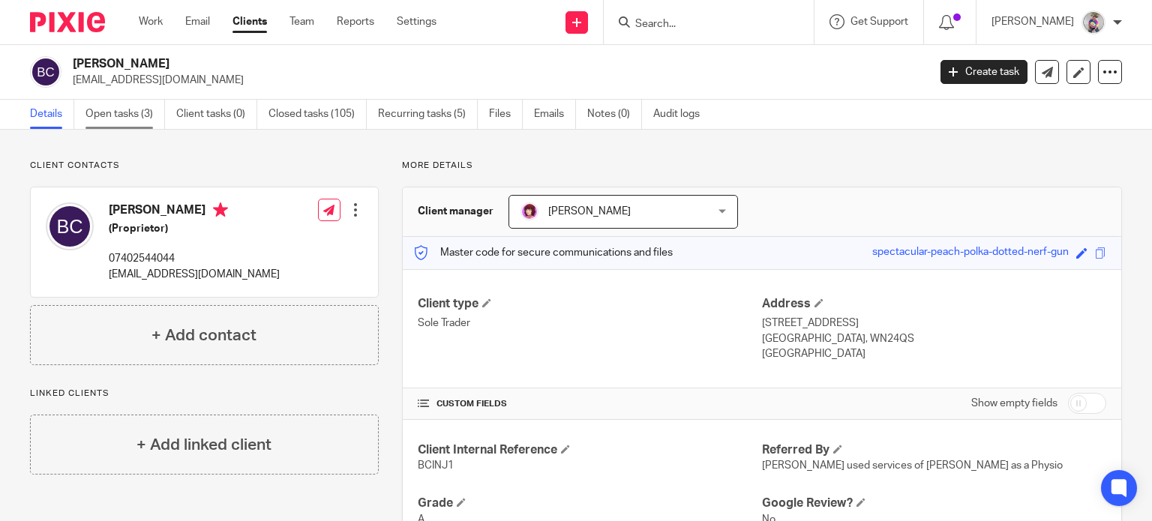
click at [122, 107] on link "Open tasks (3)" at bounding box center [126, 114] width 80 height 29
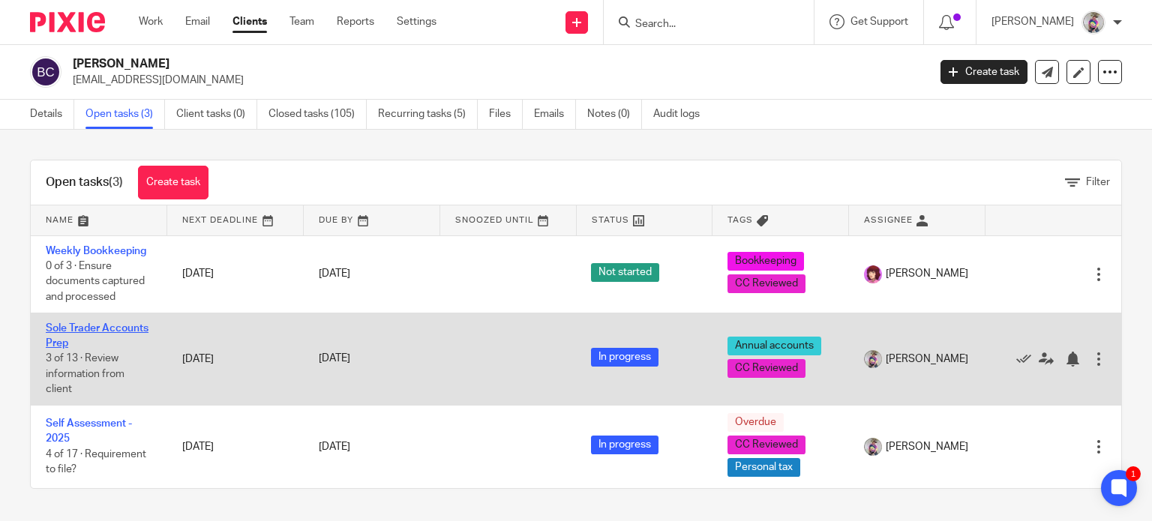
click at [95, 326] on link "Sole Trader Accounts Prep" at bounding box center [97, 336] width 103 height 26
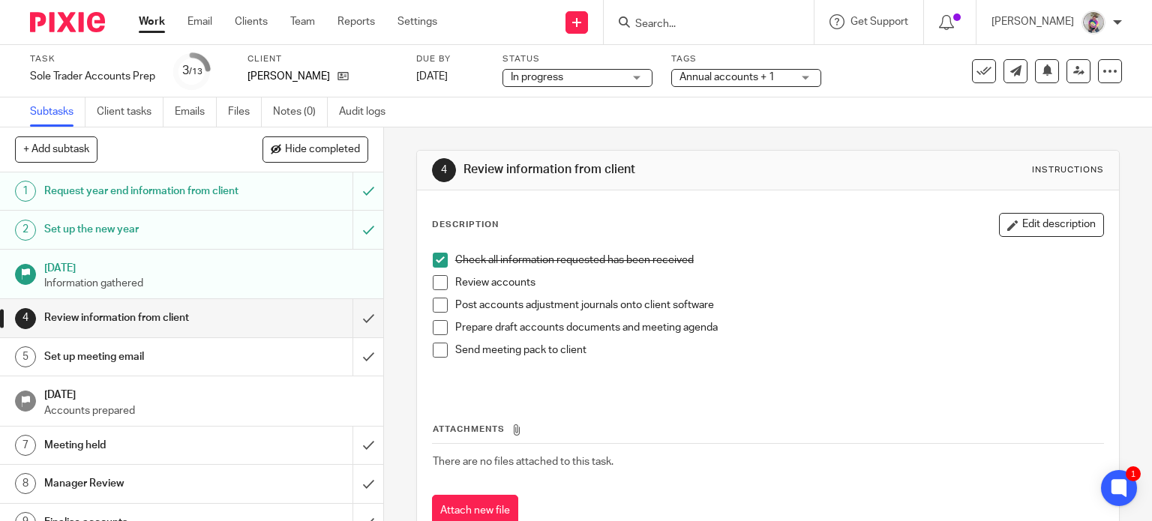
click at [439, 282] on span at bounding box center [440, 282] width 15 height 15
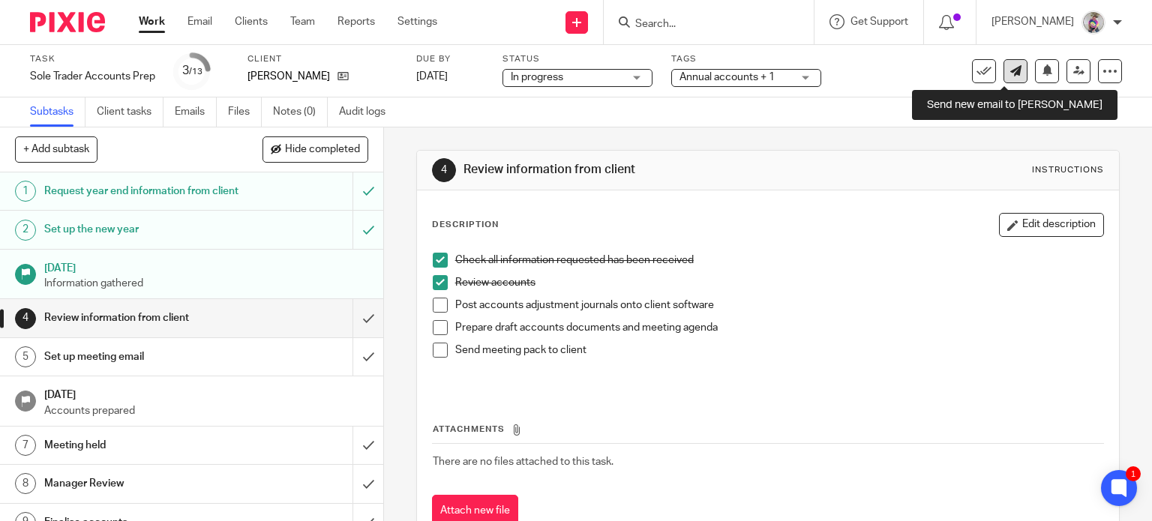
click at [1010, 75] on link at bounding box center [1016, 71] width 24 height 24
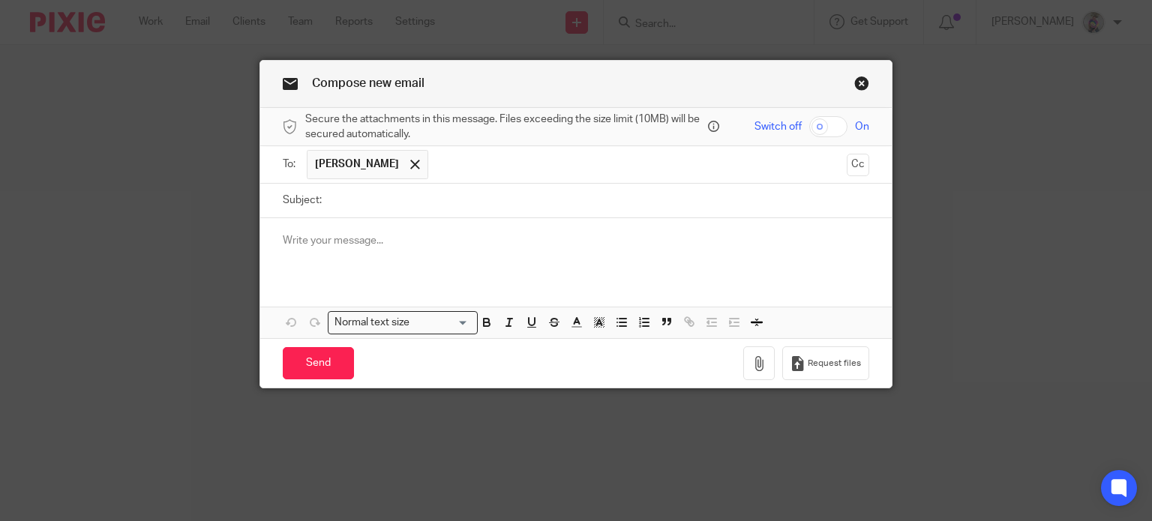
click at [497, 203] on input "Subject:" at bounding box center [599, 201] width 541 height 34
type input "Bank Statements"
click at [416, 248] on p at bounding box center [576, 240] width 587 height 15
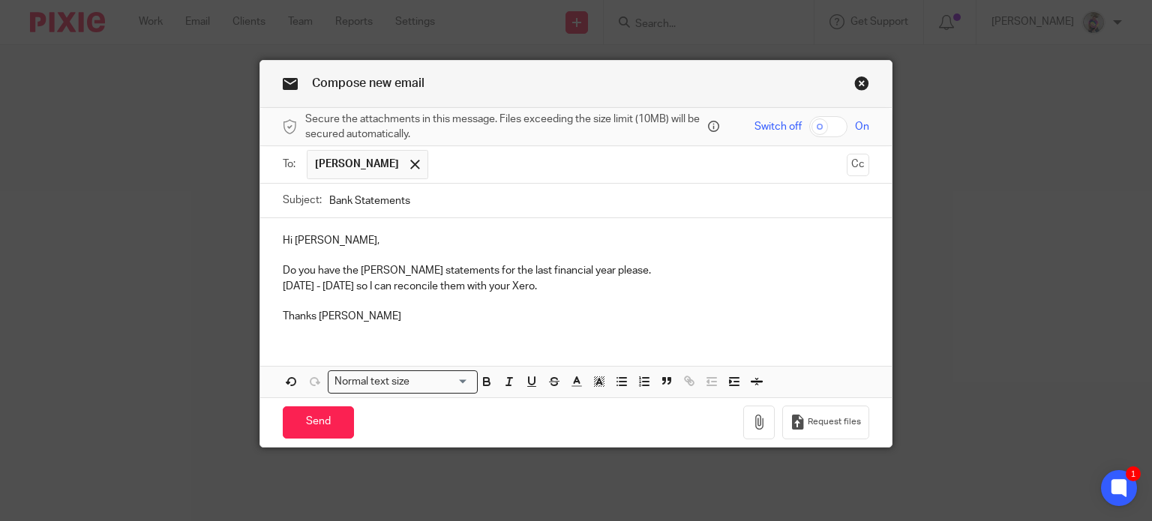
click at [321, 285] on p "01/04/25 - 31/03/25 so I can reconcile them with your Xero." at bounding box center [576, 286] width 587 height 15
click at [321, 413] on input "Send" at bounding box center [318, 423] width 71 height 32
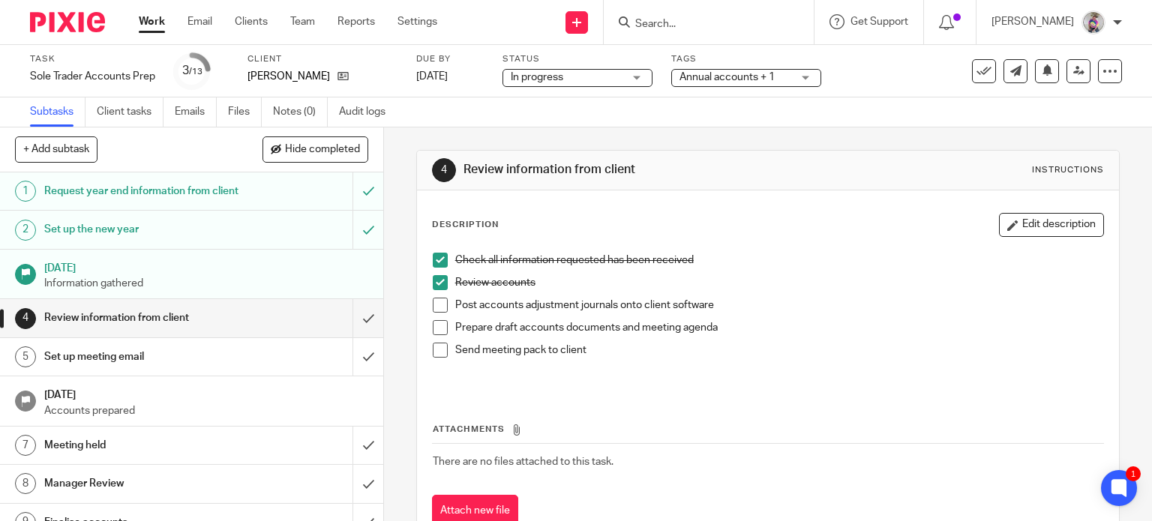
click at [659, 21] on input "Search" at bounding box center [701, 25] width 135 height 14
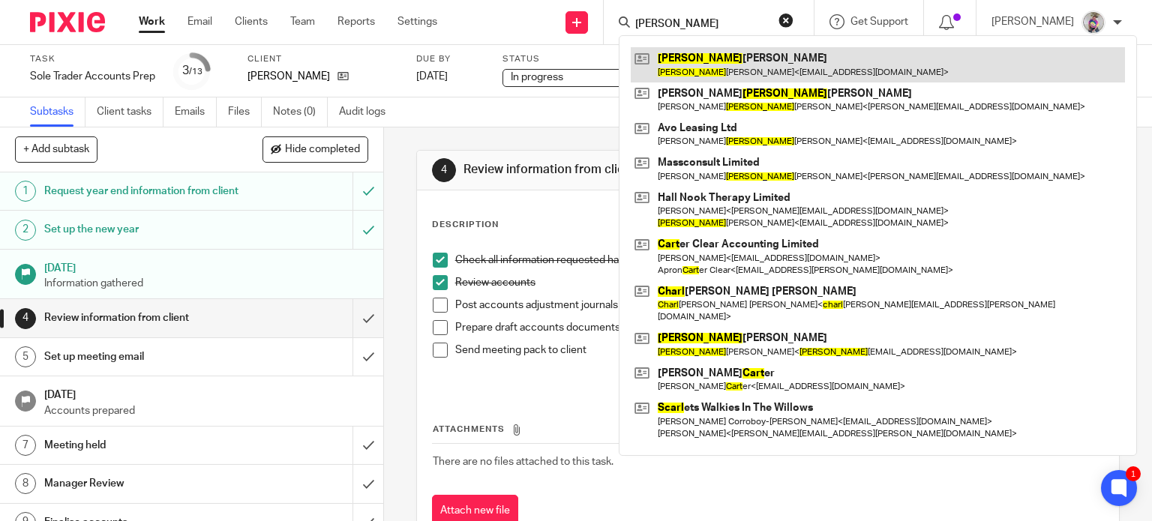
type input "[PERSON_NAME]"
click at [745, 63] on link at bounding box center [878, 64] width 494 height 35
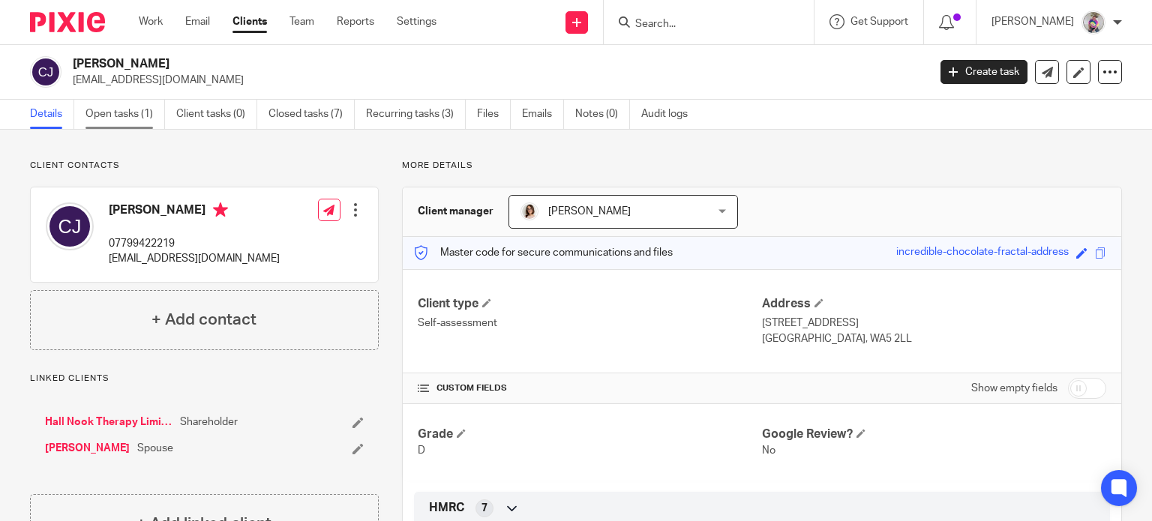
click at [112, 119] on link "Open tasks (1)" at bounding box center [126, 114] width 80 height 29
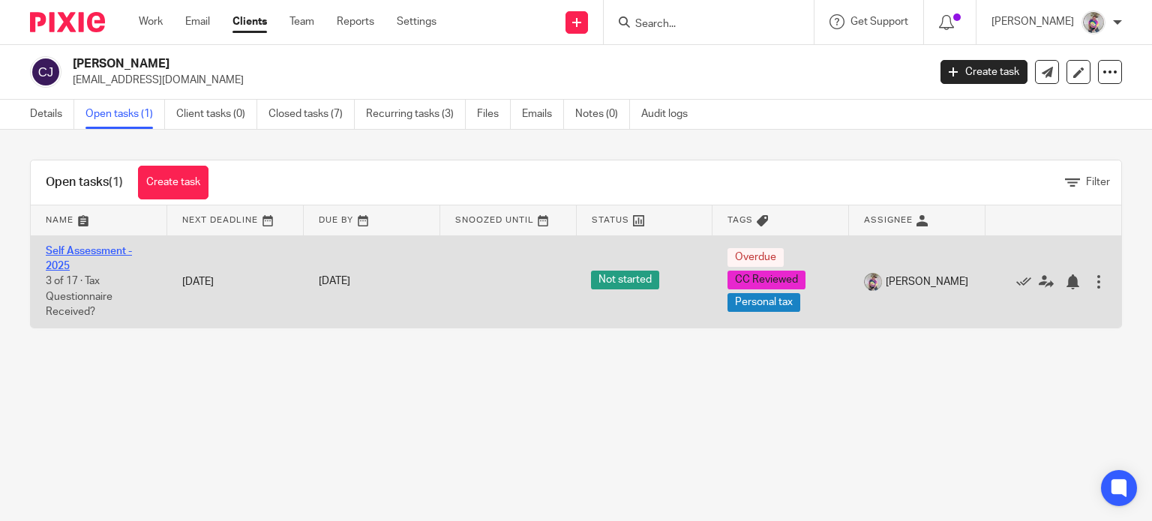
click at [70, 248] on link "Self Assessment - 2025" at bounding box center [89, 259] width 86 height 26
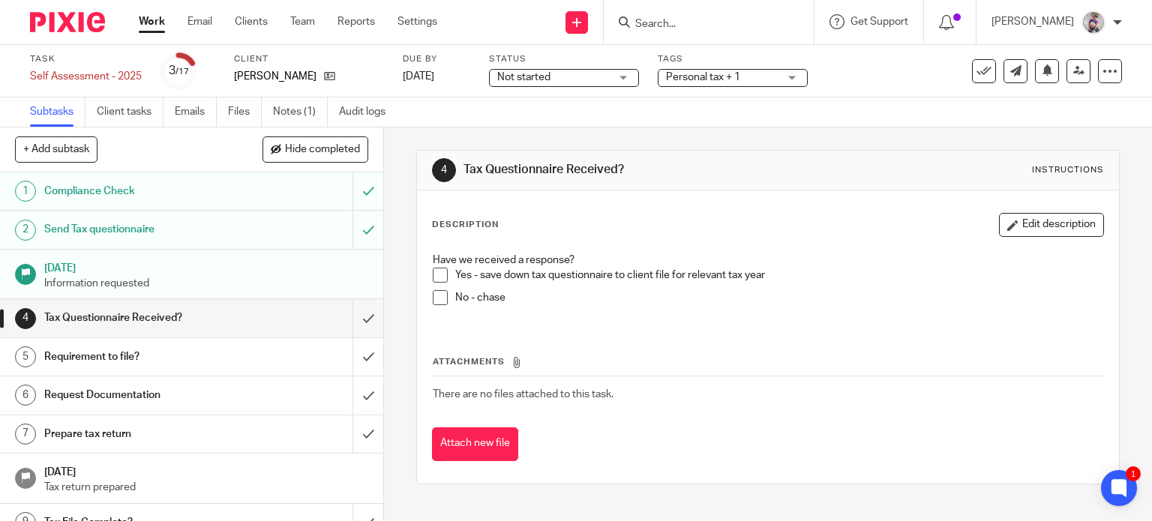
click at [438, 276] on span at bounding box center [440, 275] width 15 height 15
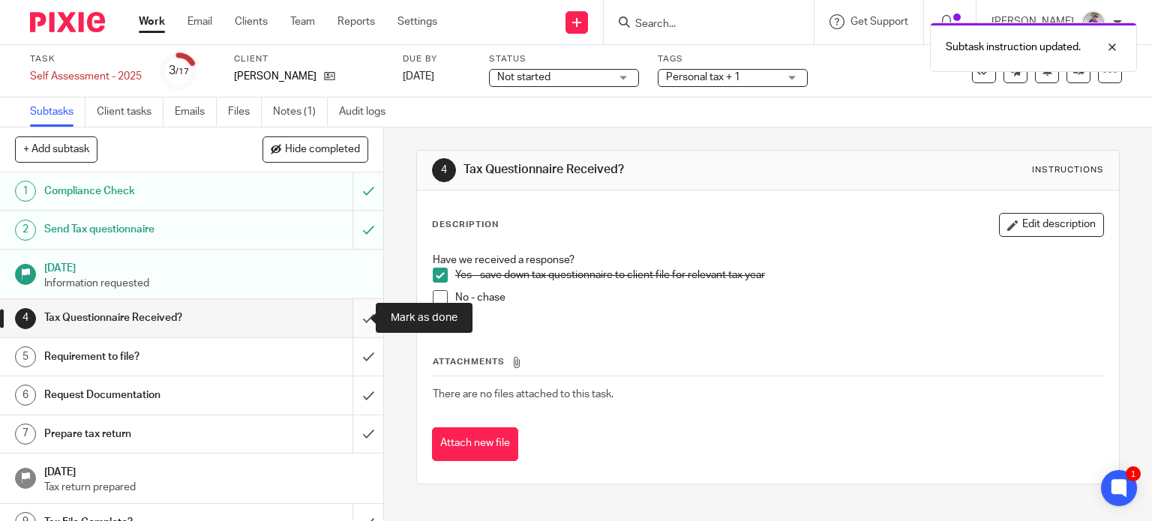
click at [350, 314] on input "submit" at bounding box center [191, 318] width 383 height 38
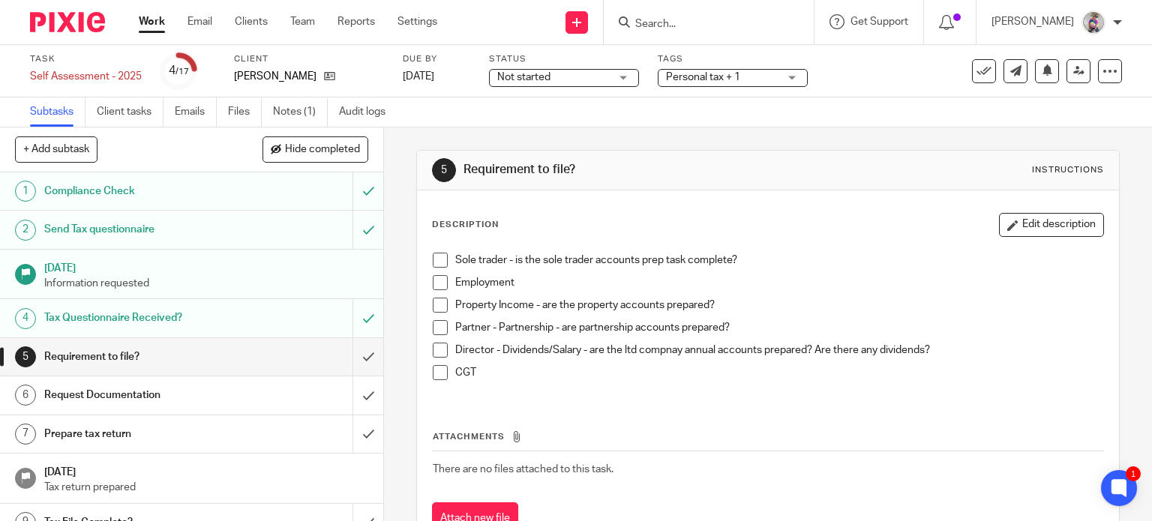
click at [437, 285] on span at bounding box center [440, 282] width 15 height 15
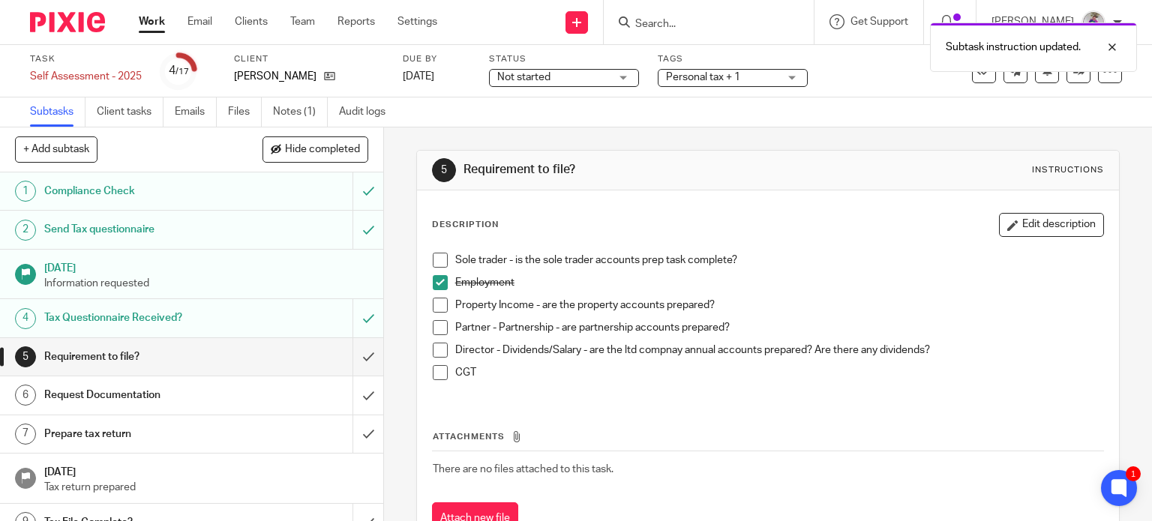
click at [437, 359] on li "Director - Dividends/Salary - are the ltd compnay annual accounts prepared? Are…" at bounding box center [768, 354] width 671 height 23
click at [437, 354] on span at bounding box center [440, 350] width 15 height 15
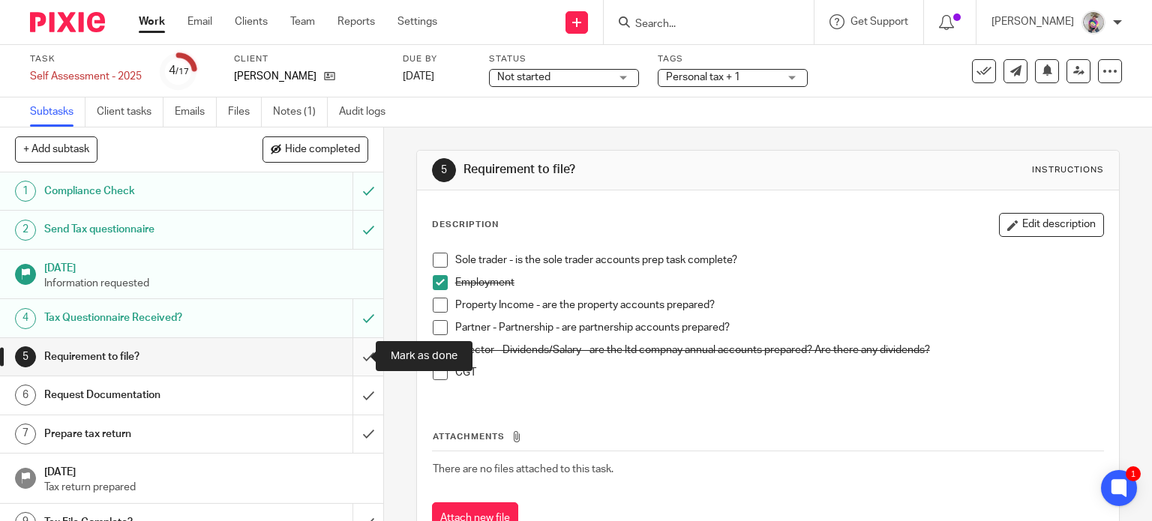
click at [354, 353] on input "submit" at bounding box center [191, 357] width 383 height 38
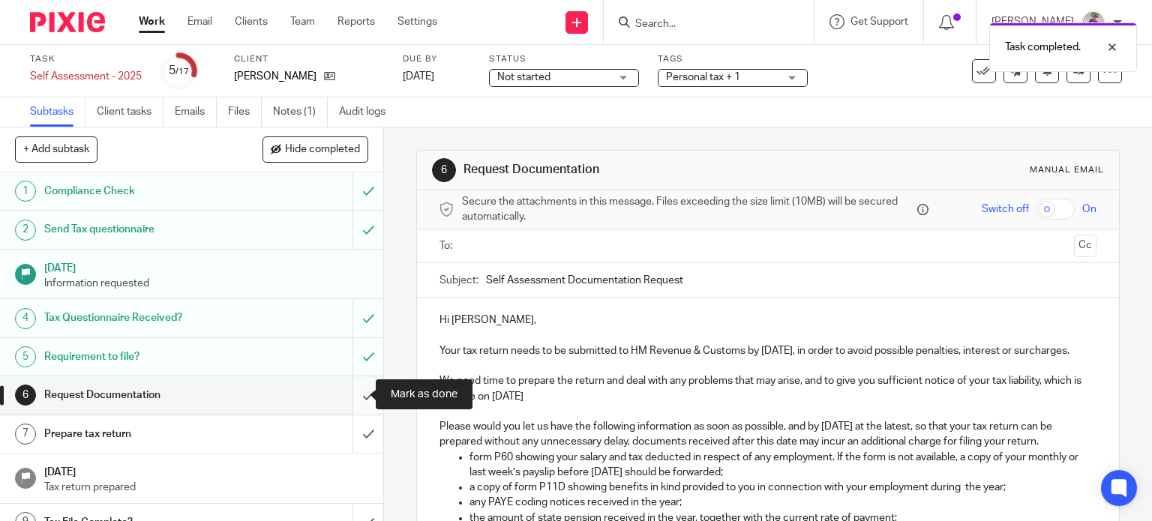
click at [350, 389] on input "submit" at bounding box center [191, 396] width 383 height 38
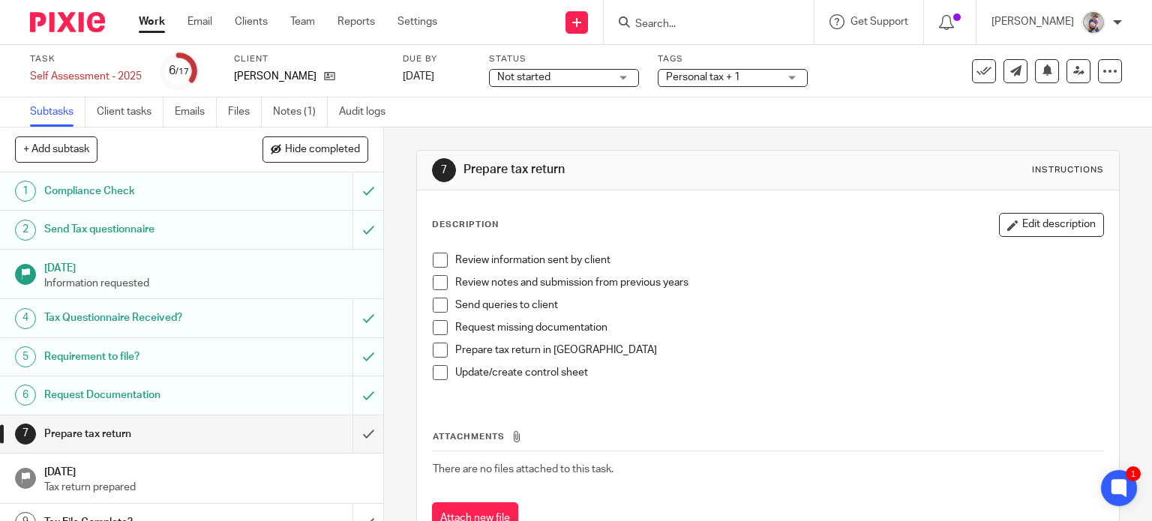
click at [434, 256] on span at bounding box center [440, 260] width 15 height 15
click at [435, 350] on span at bounding box center [440, 350] width 15 height 15
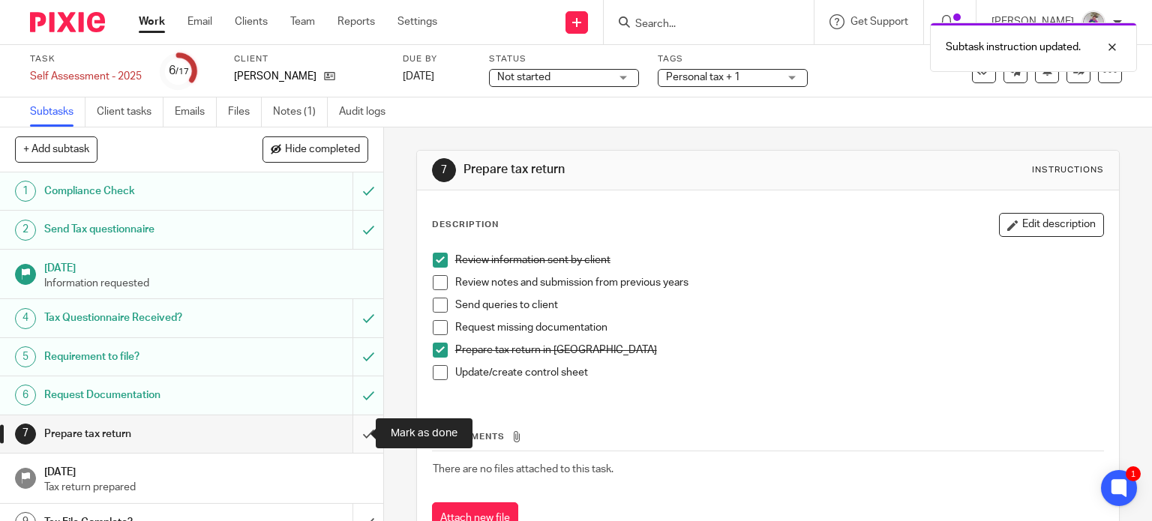
click at [353, 429] on input "submit" at bounding box center [191, 435] width 383 height 38
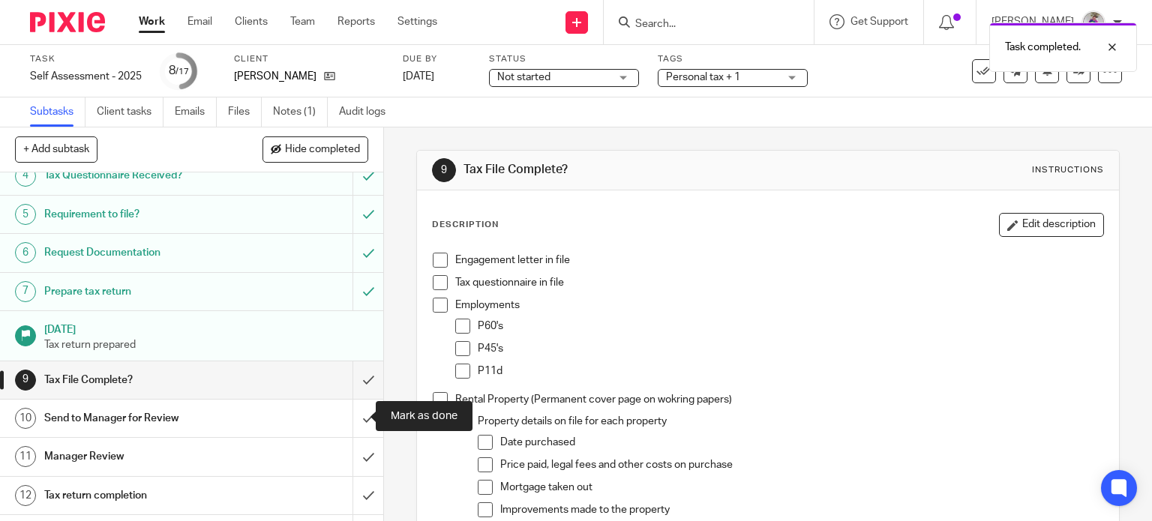
scroll to position [146, 0]
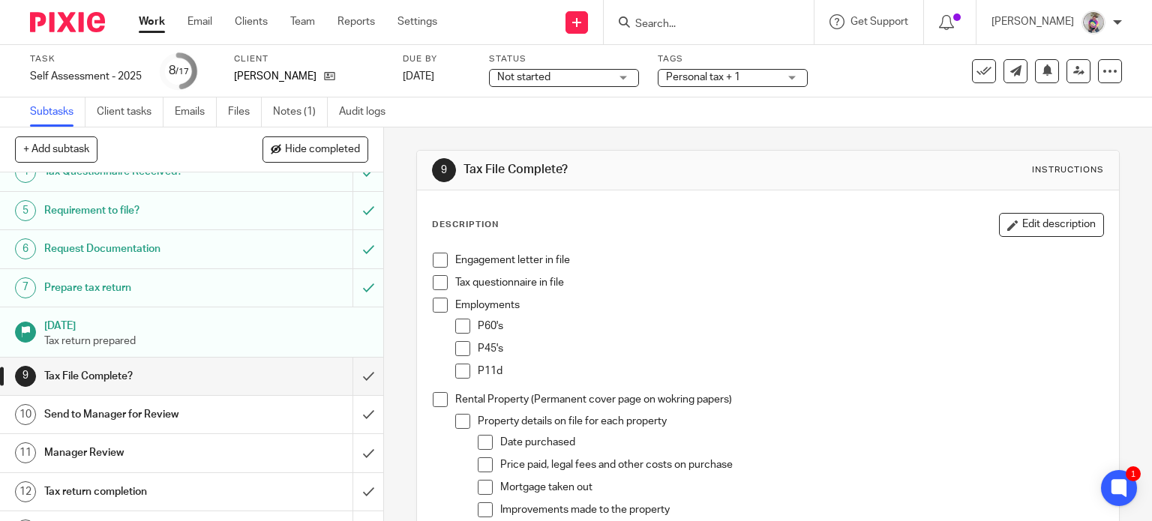
click at [435, 260] on span at bounding box center [440, 260] width 15 height 15
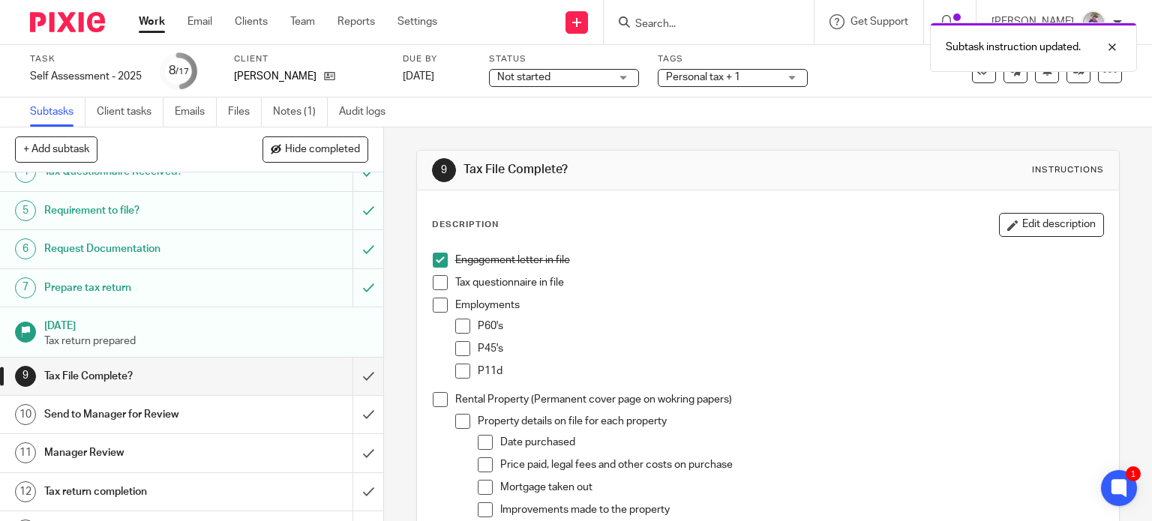
click at [437, 285] on span at bounding box center [440, 282] width 15 height 15
click at [438, 306] on span at bounding box center [440, 305] width 15 height 15
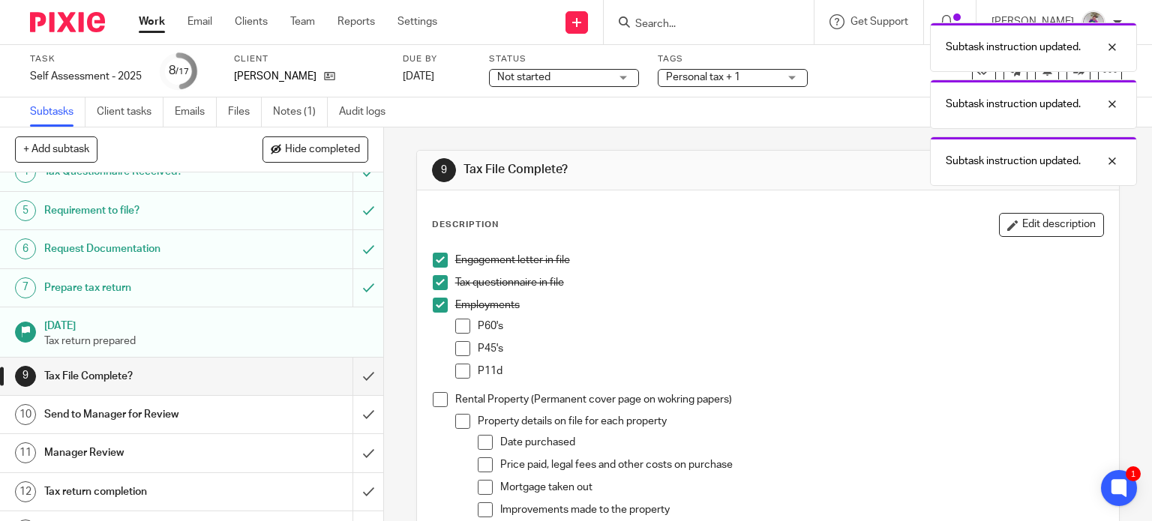
click at [456, 328] on span at bounding box center [462, 326] width 15 height 15
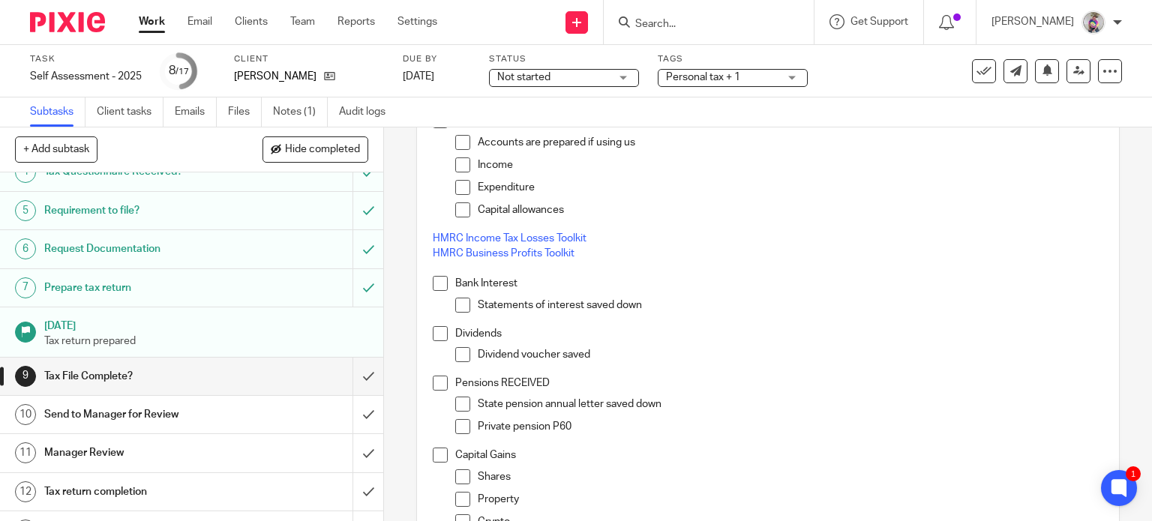
scroll to position [975, 0]
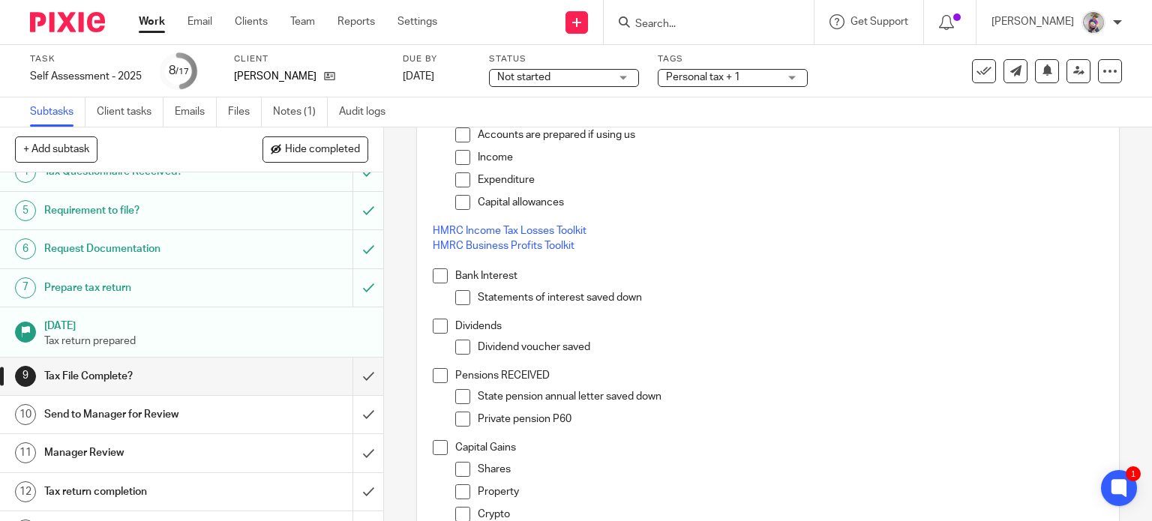
click at [437, 323] on span at bounding box center [440, 326] width 15 height 15
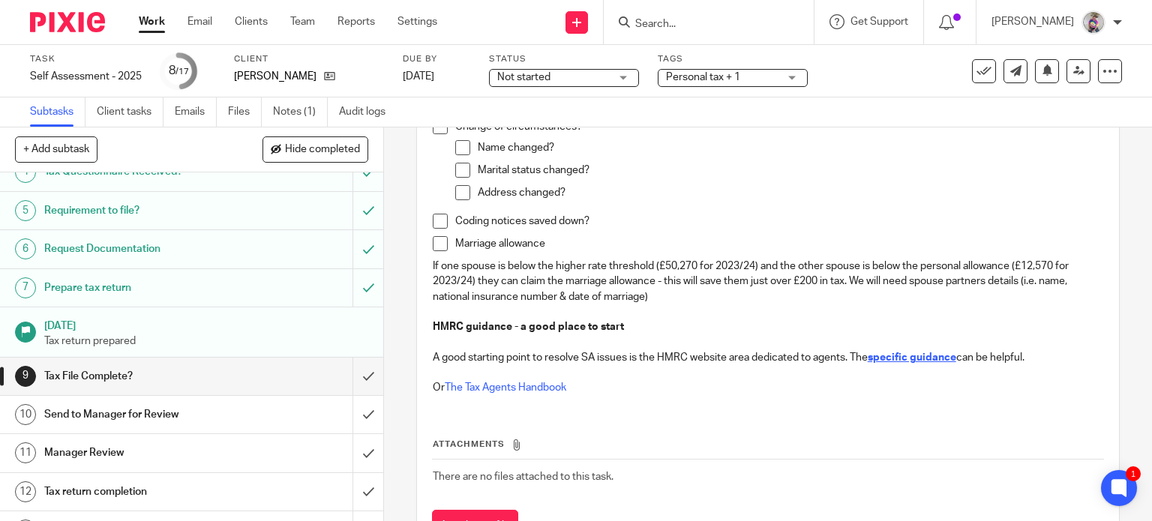
scroll to position [2241, 0]
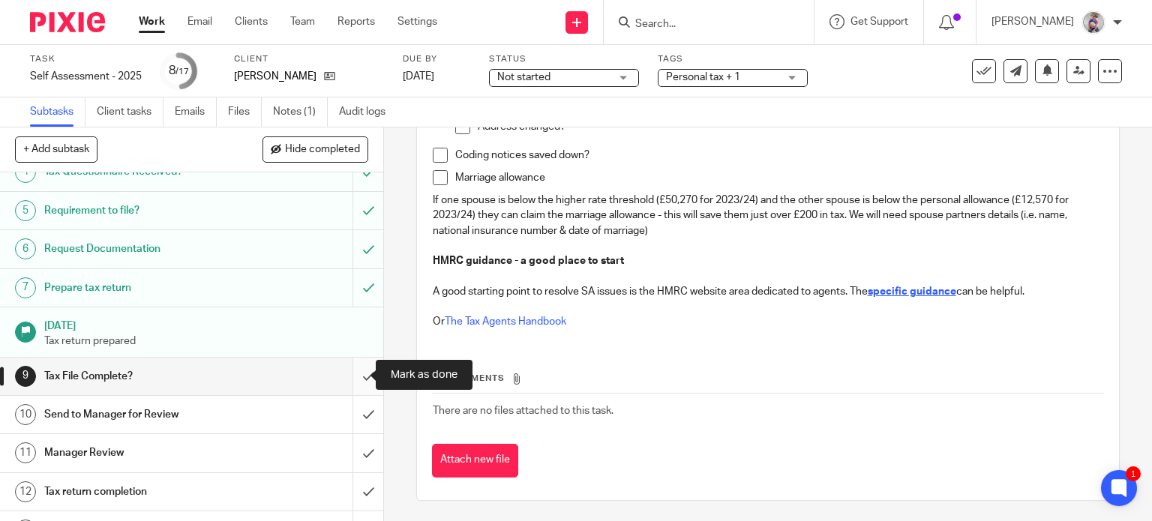
click at [345, 378] on input "submit" at bounding box center [191, 377] width 383 height 38
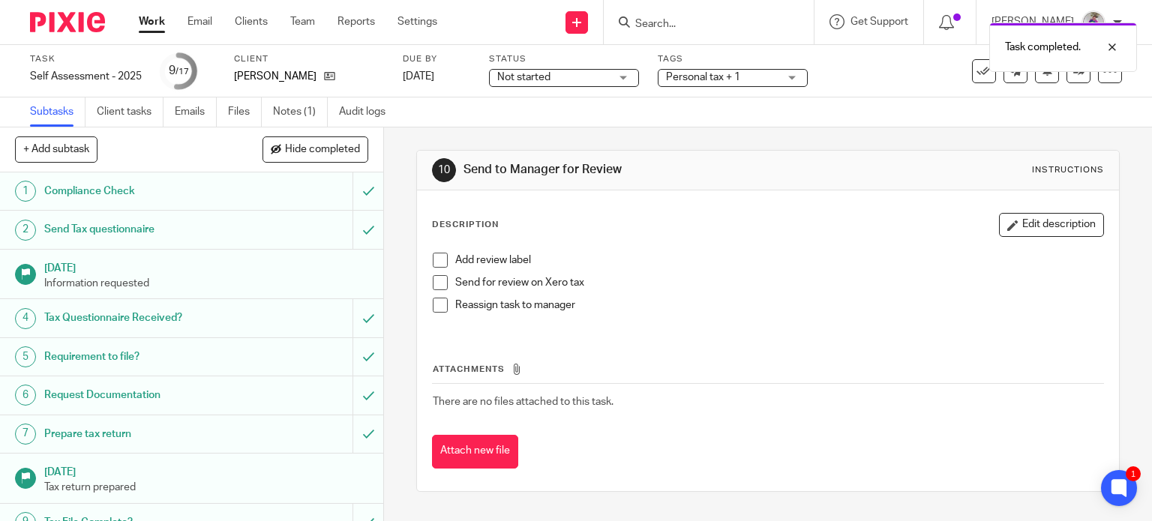
click at [792, 78] on div "Personal tax + 1" at bounding box center [733, 78] width 150 height 18
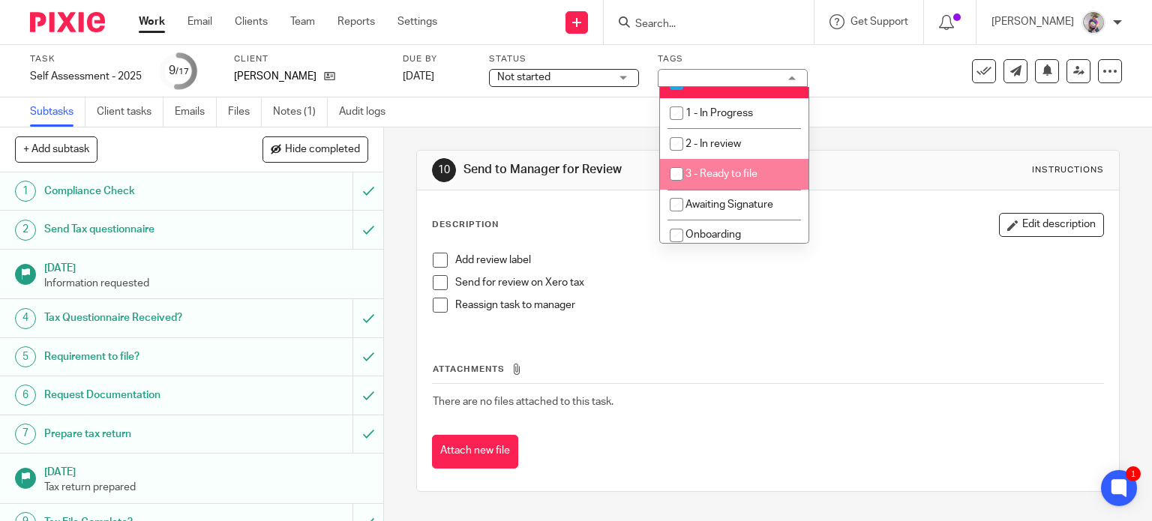
scroll to position [263, 0]
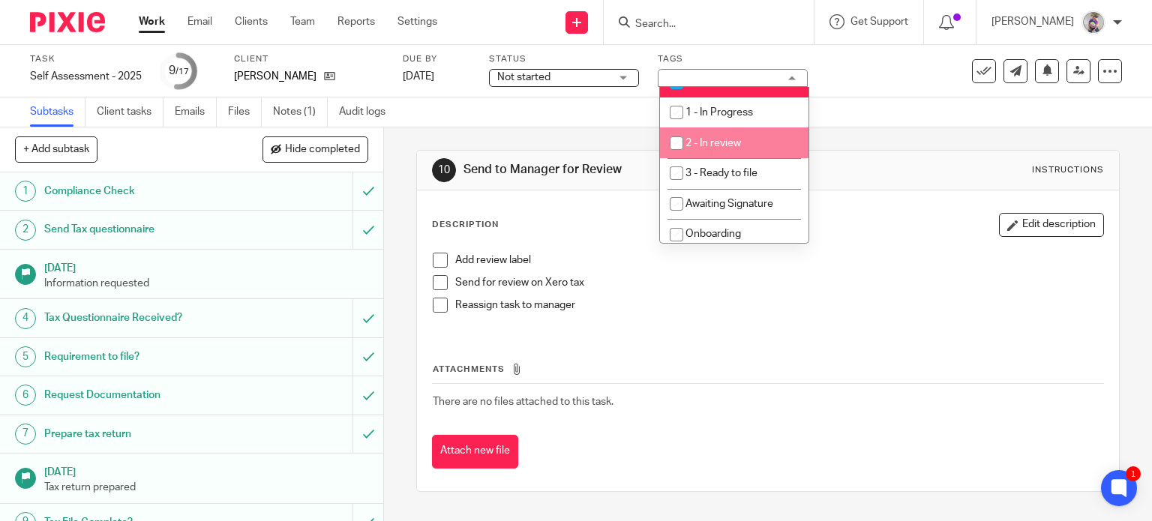
click at [714, 146] on span "2 - In review" at bounding box center [714, 143] width 56 height 11
checkbox input "true"
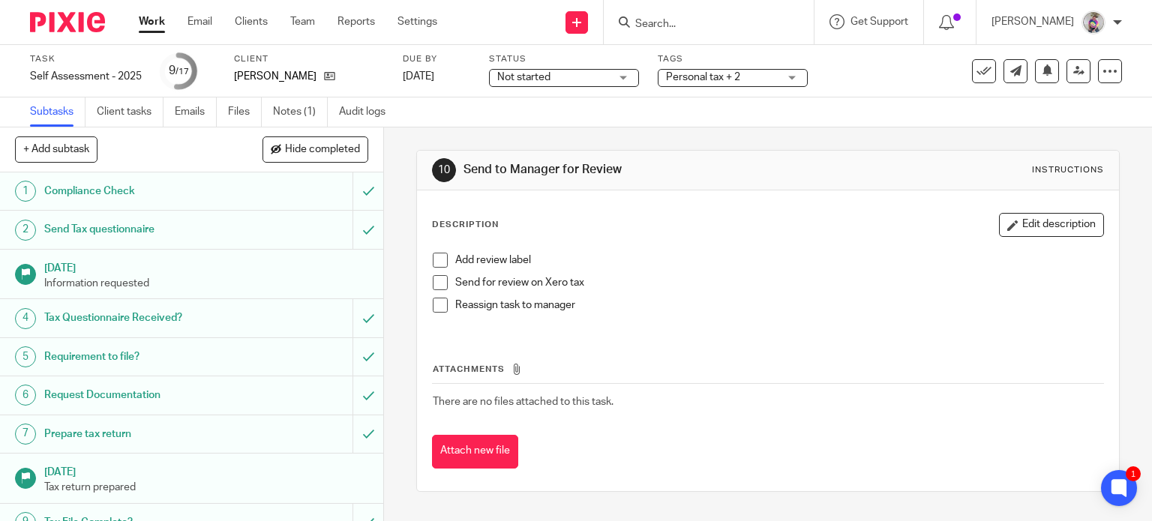
click at [437, 260] on span at bounding box center [440, 260] width 15 height 15
click at [435, 285] on span at bounding box center [440, 282] width 15 height 15
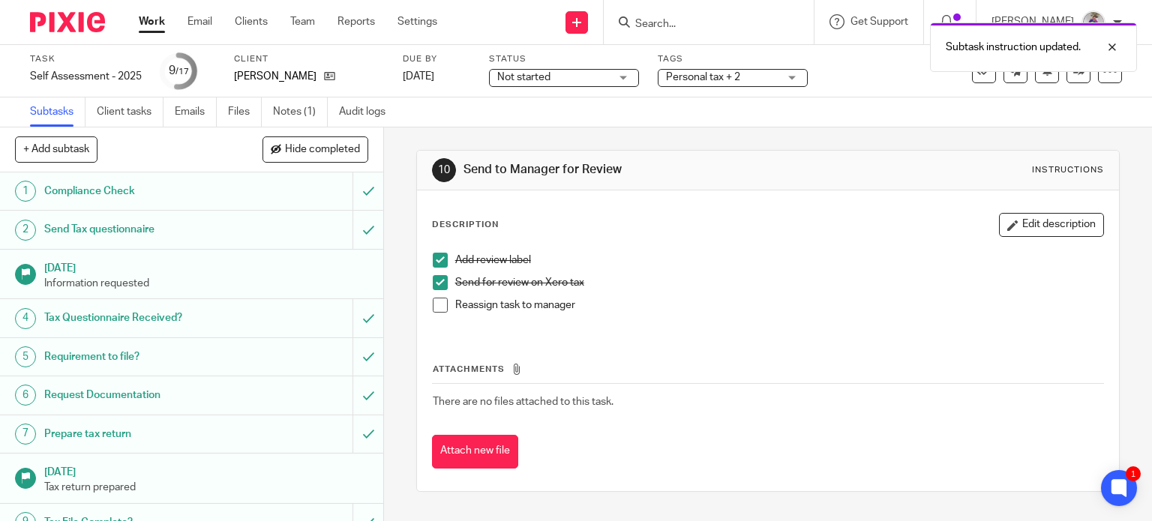
click at [433, 308] on span at bounding box center [440, 305] width 15 height 15
click at [1068, 74] on div "Subtask instruction updated. Subtask instruction updated." at bounding box center [856, 72] width 561 height 114
click at [1118, 47] on div at bounding box center [1101, 47] width 41 height 18
click at [1109, 47] on div at bounding box center [1101, 47] width 41 height 18
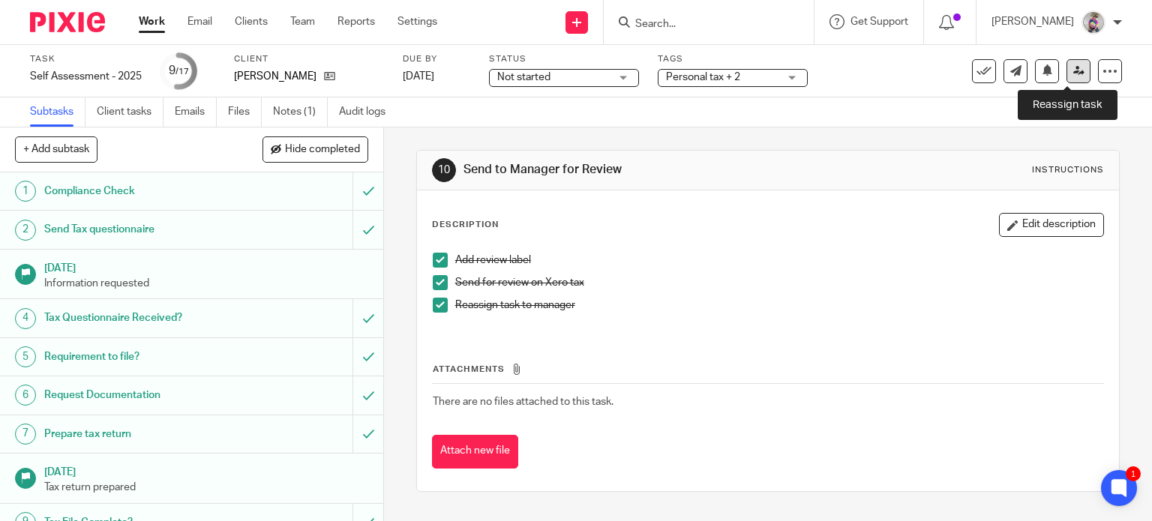
click at [1073, 68] on icon at bounding box center [1078, 70] width 11 height 11
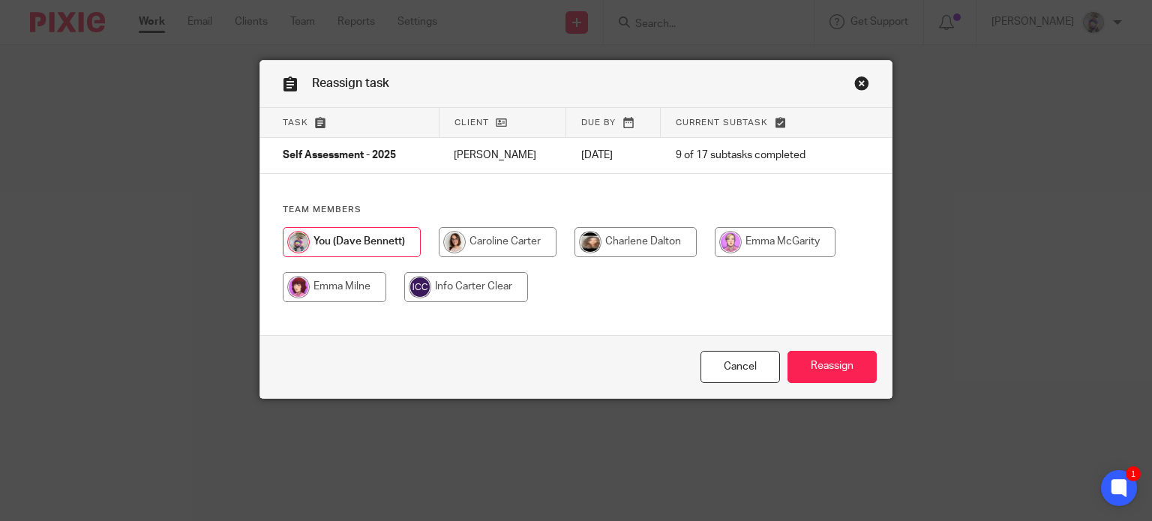
click at [499, 243] on input "radio" at bounding box center [498, 242] width 118 height 30
radio input "true"
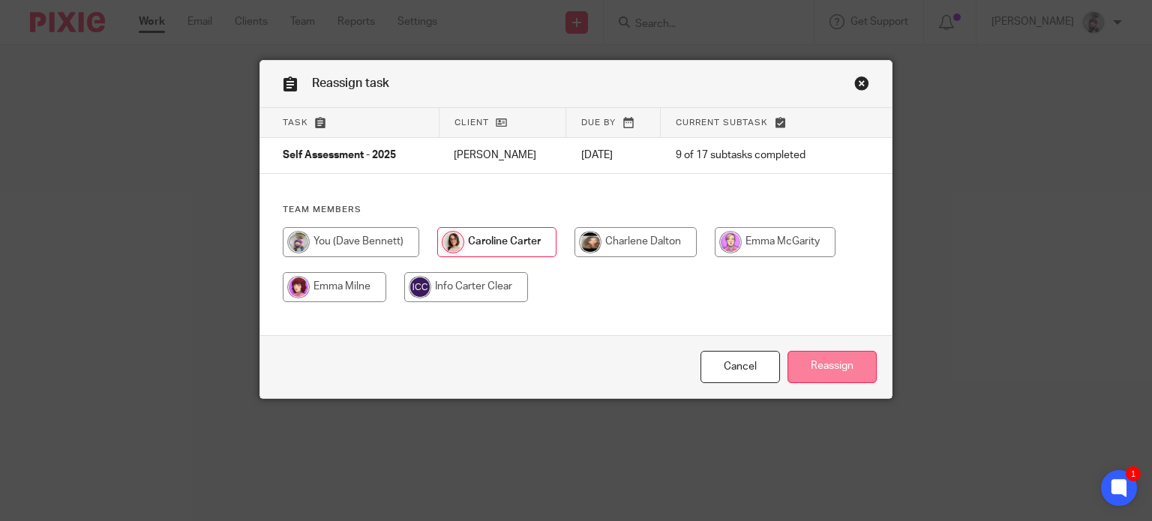
click at [825, 367] on input "Reassign" at bounding box center [832, 367] width 89 height 32
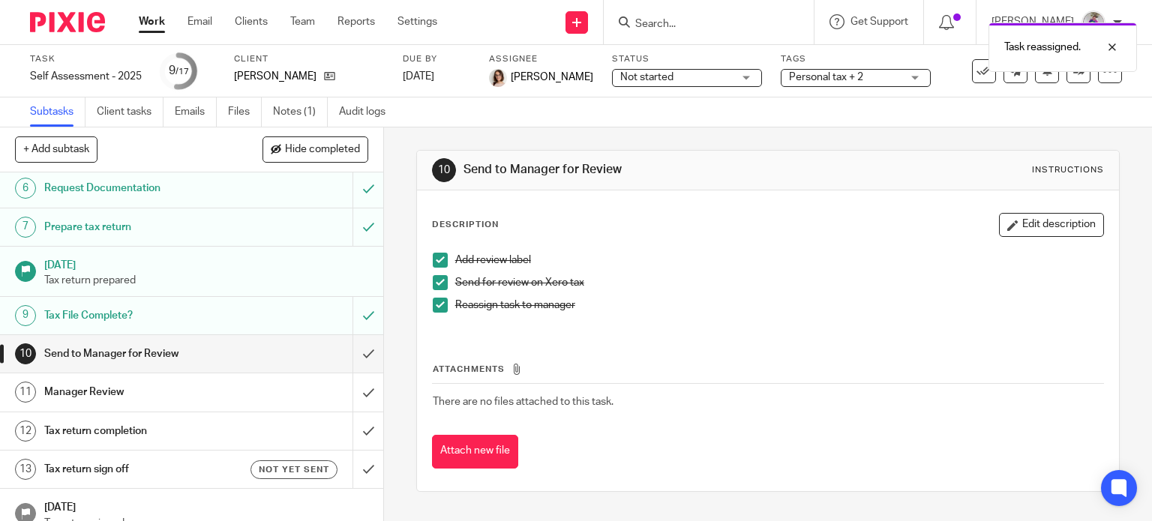
scroll to position [209, 0]
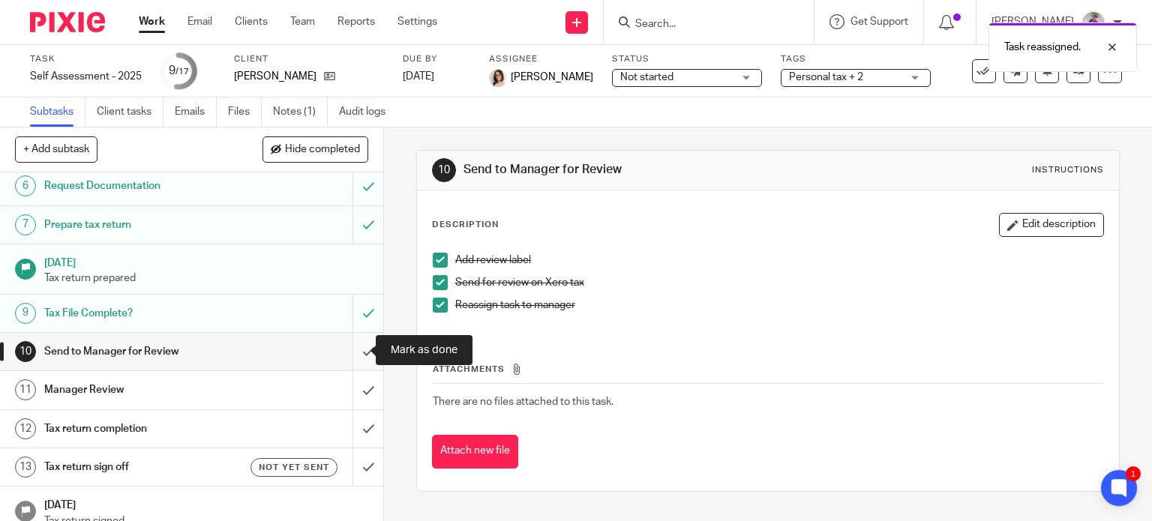
click at [354, 353] on input "submit" at bounding box center [191, 352] width 383 height 38
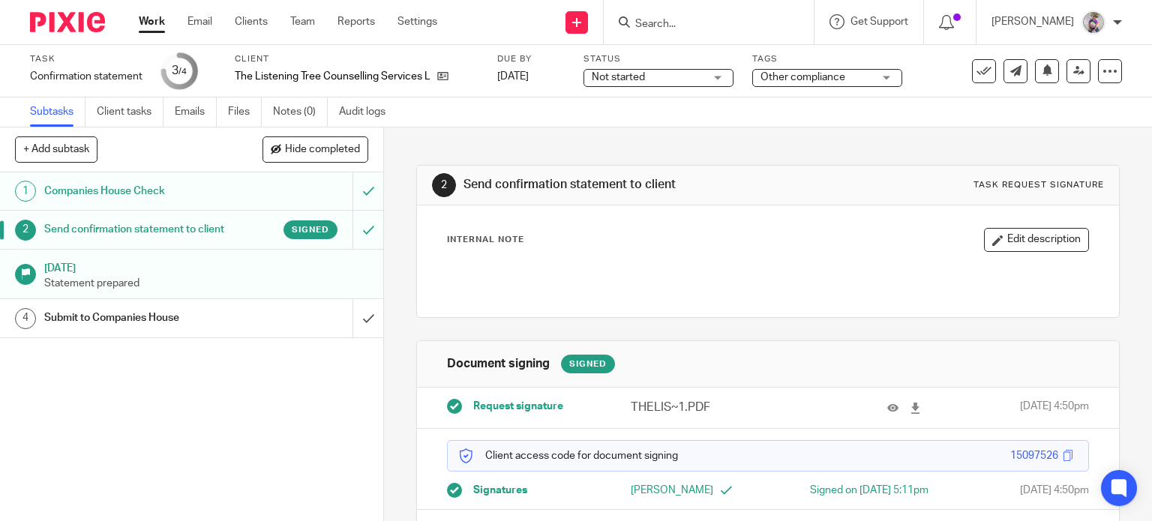
click at [154, 317] on h1 "Submit to Companies House" at bounding box center [142, 318] width 196 height 23
